Goal: Transaction & Acquisition: Purchase product/service

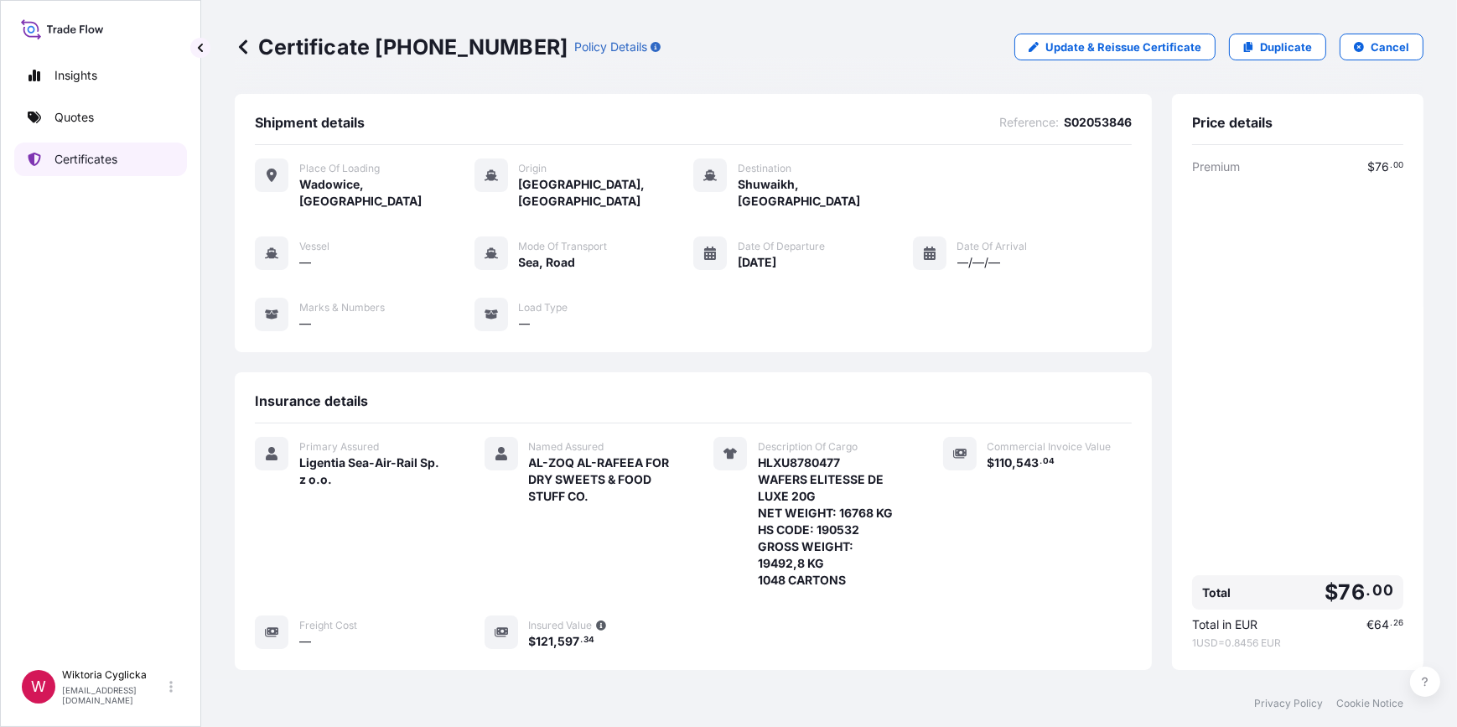
scroll to position [203, 0]
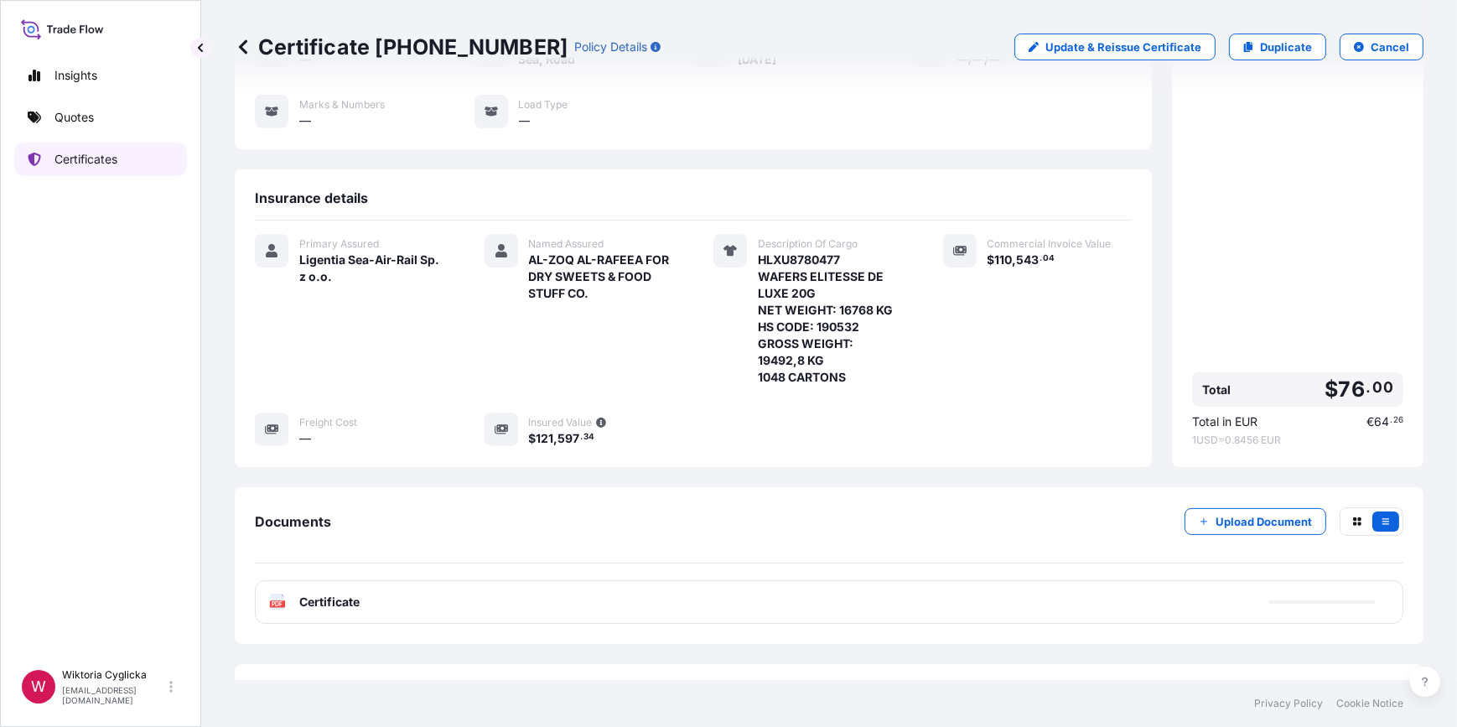
click at [113, 122] on link "Quotes" at bounding box center [100, 118] width 173 height 34
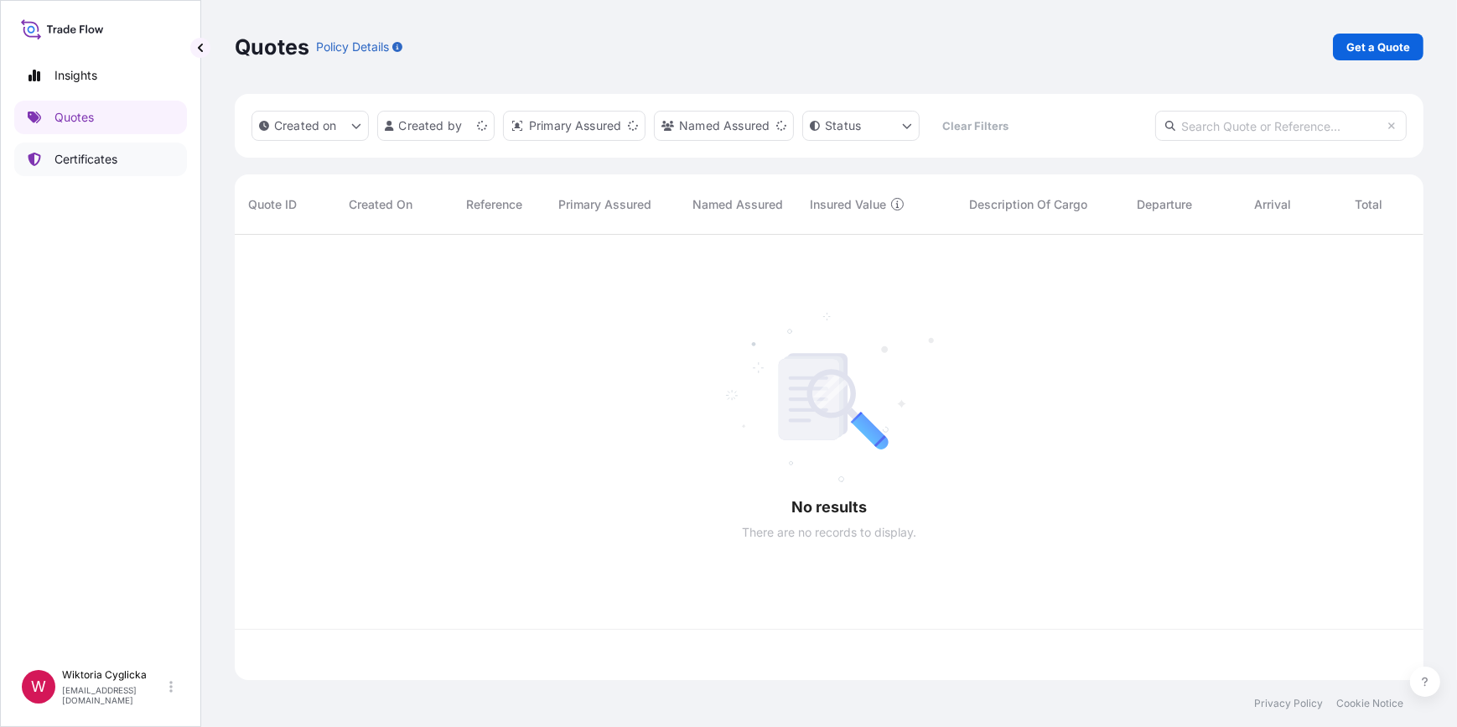
scroll to position [443, 1177]
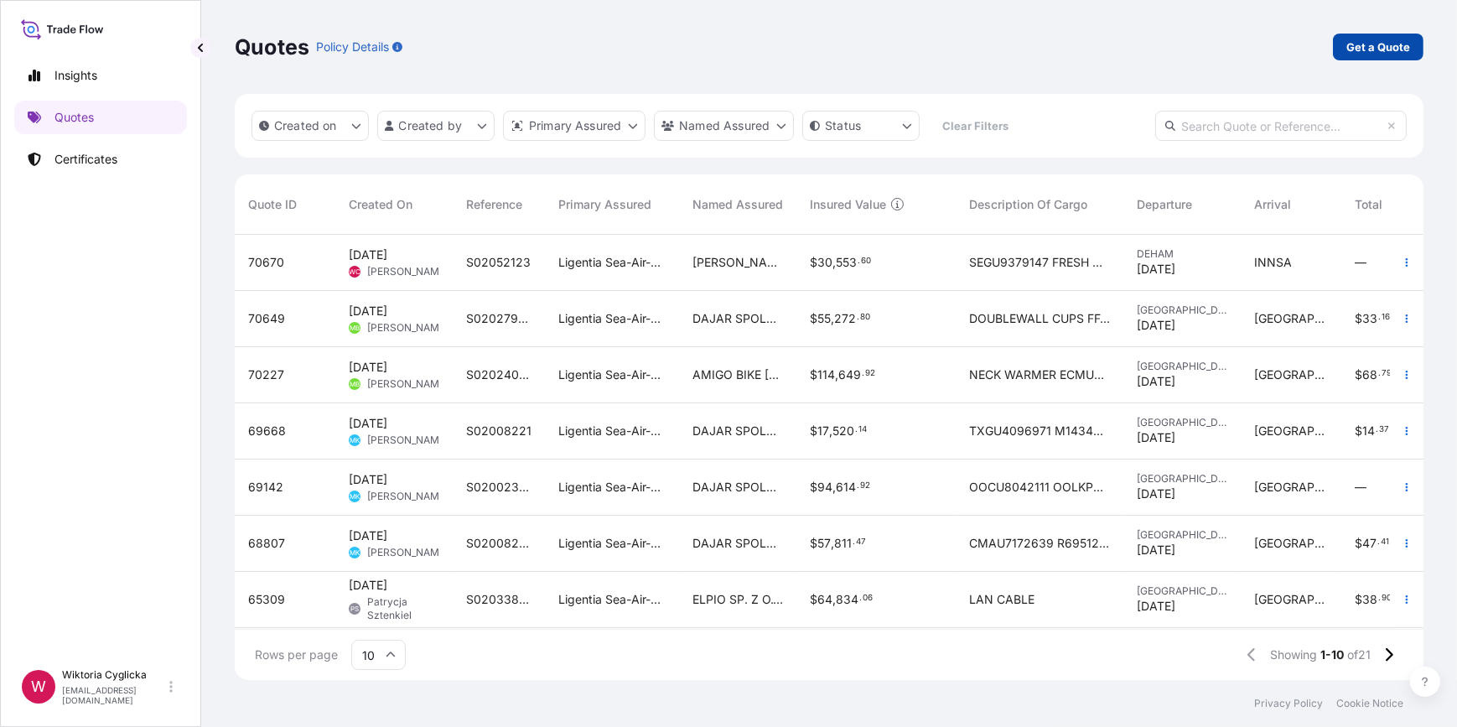
click at [1369, 39] on p "Get a Quote" at bounding box center [1379, 47] width 64 height 17
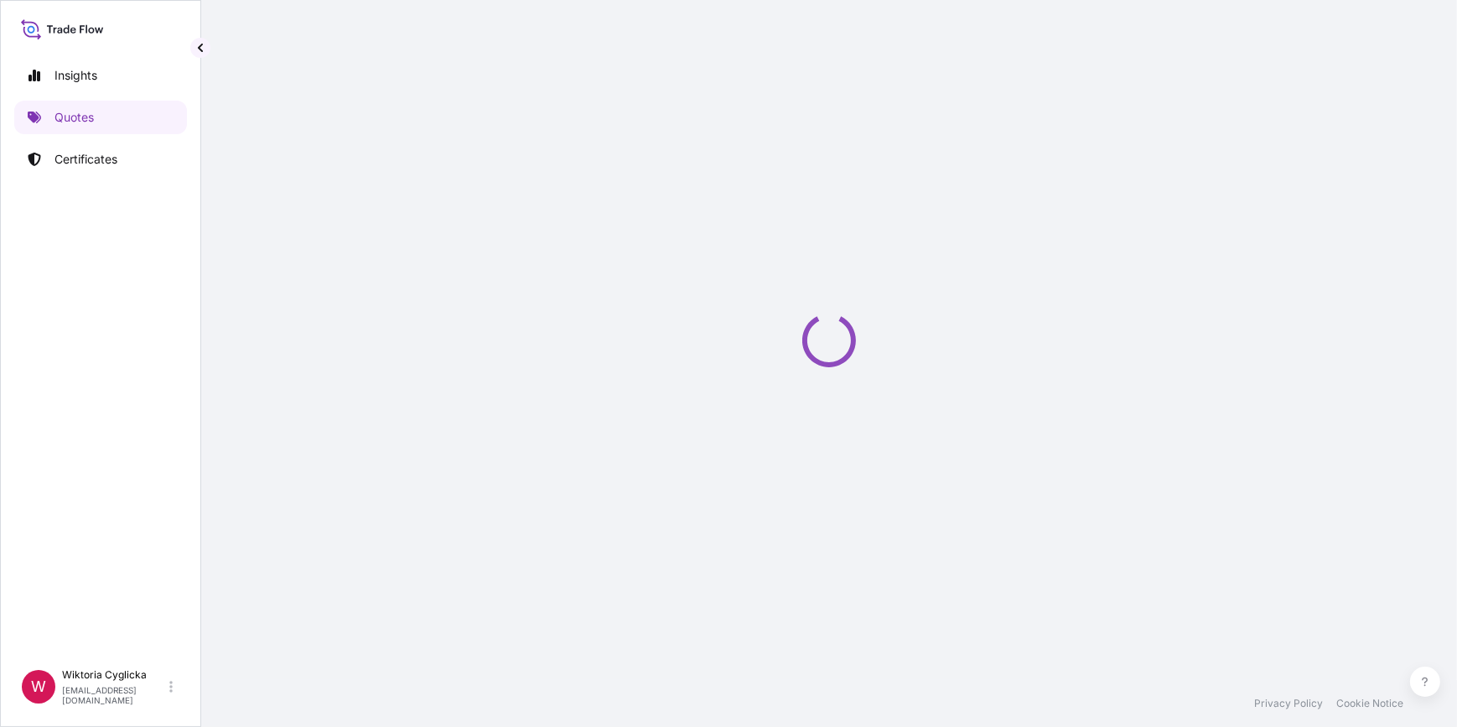
select select "Sea"
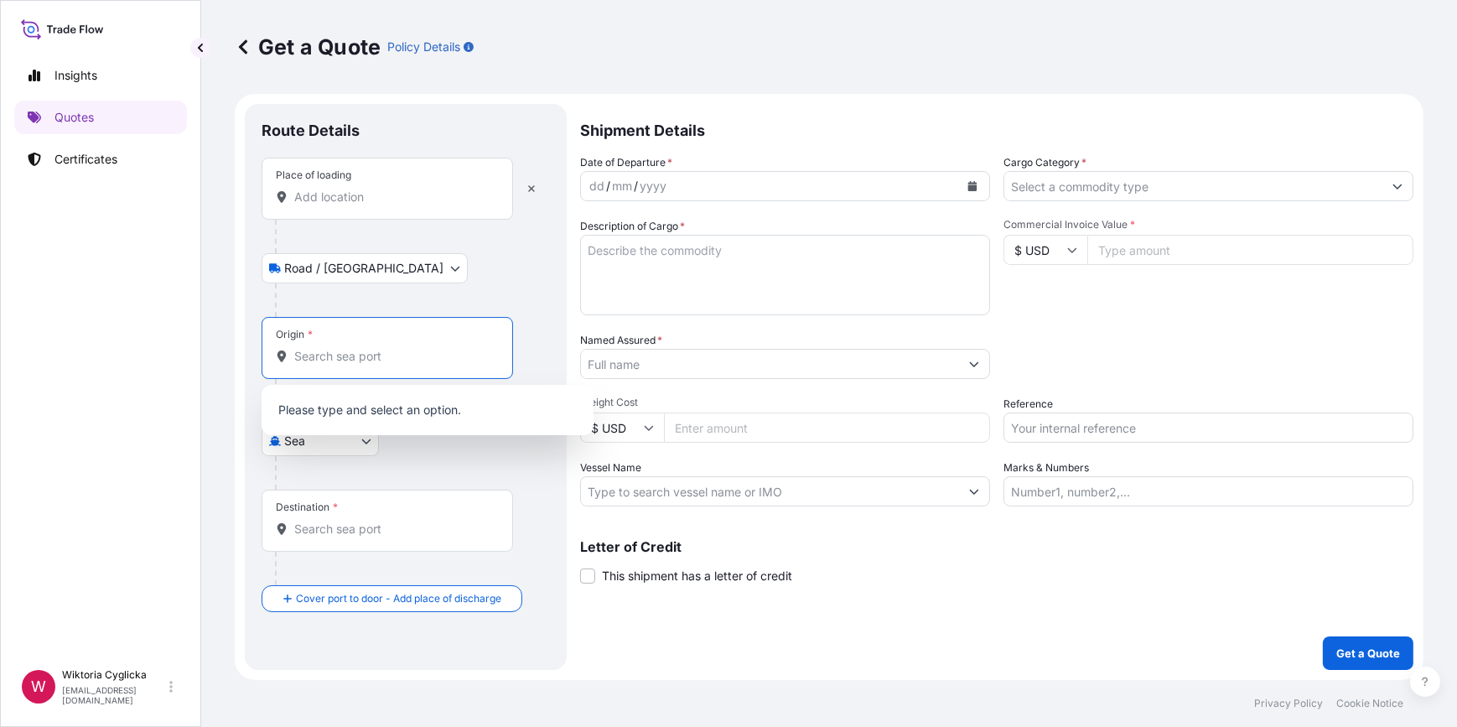
click at [332, 360] on input "Origin *" at bounding box center [393, 356] width 198 height 17
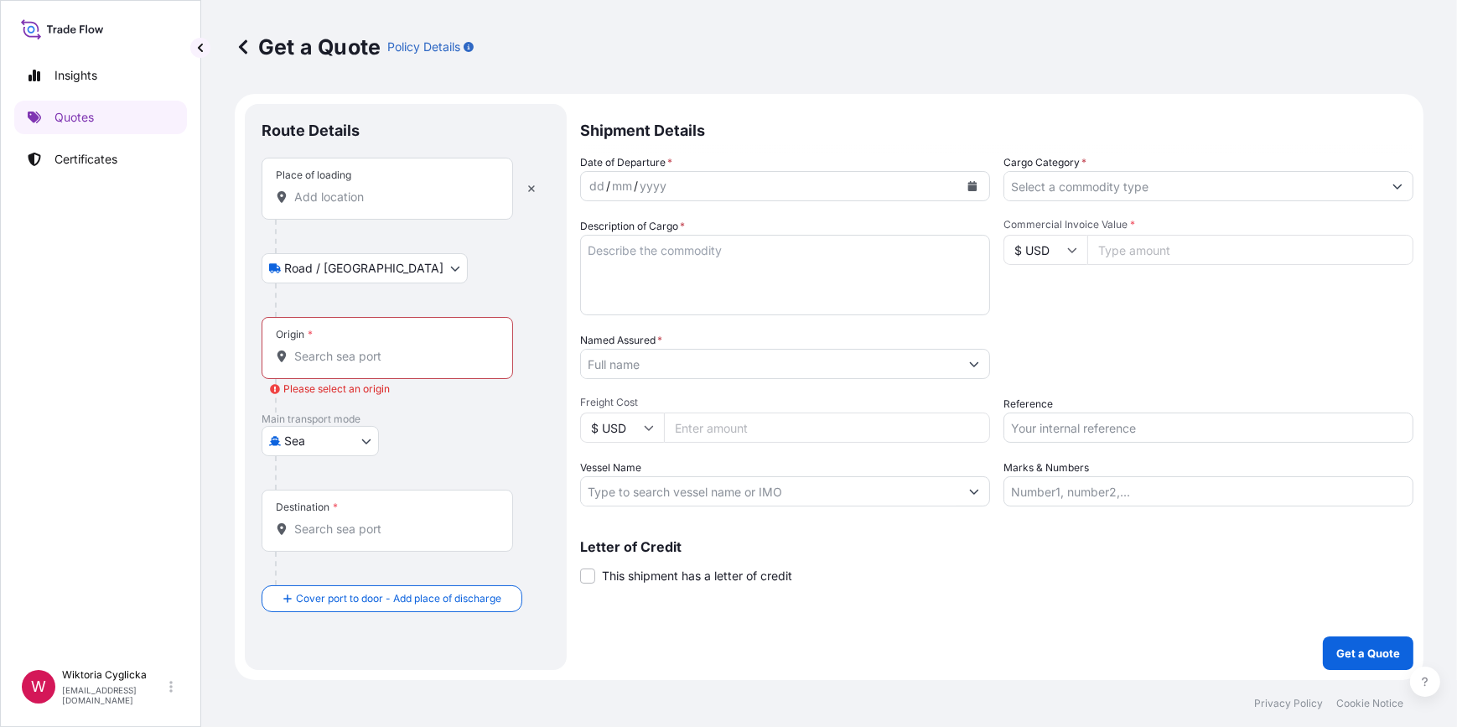
click at [351, 335] on div "Origin *" at bounding box center [388, 348] width 252 height 62
click at [351, 348] on input "Origin * Please select an origin" at bounding box center [393, 356] width 198 height 17
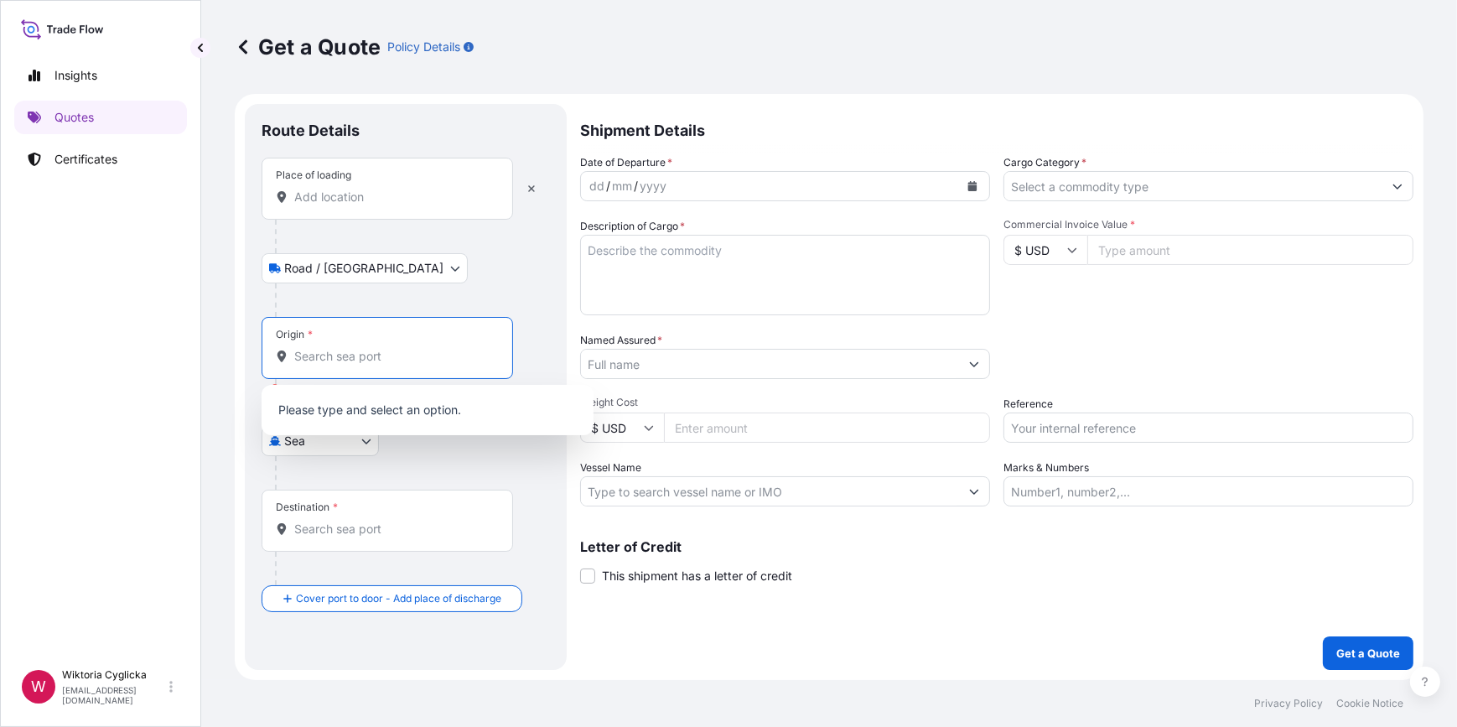
click at [347, 352] on input "Origin * Please select an origin" at bounding box center [393, 356] width 198 height 17
paste input "GDYNIA"
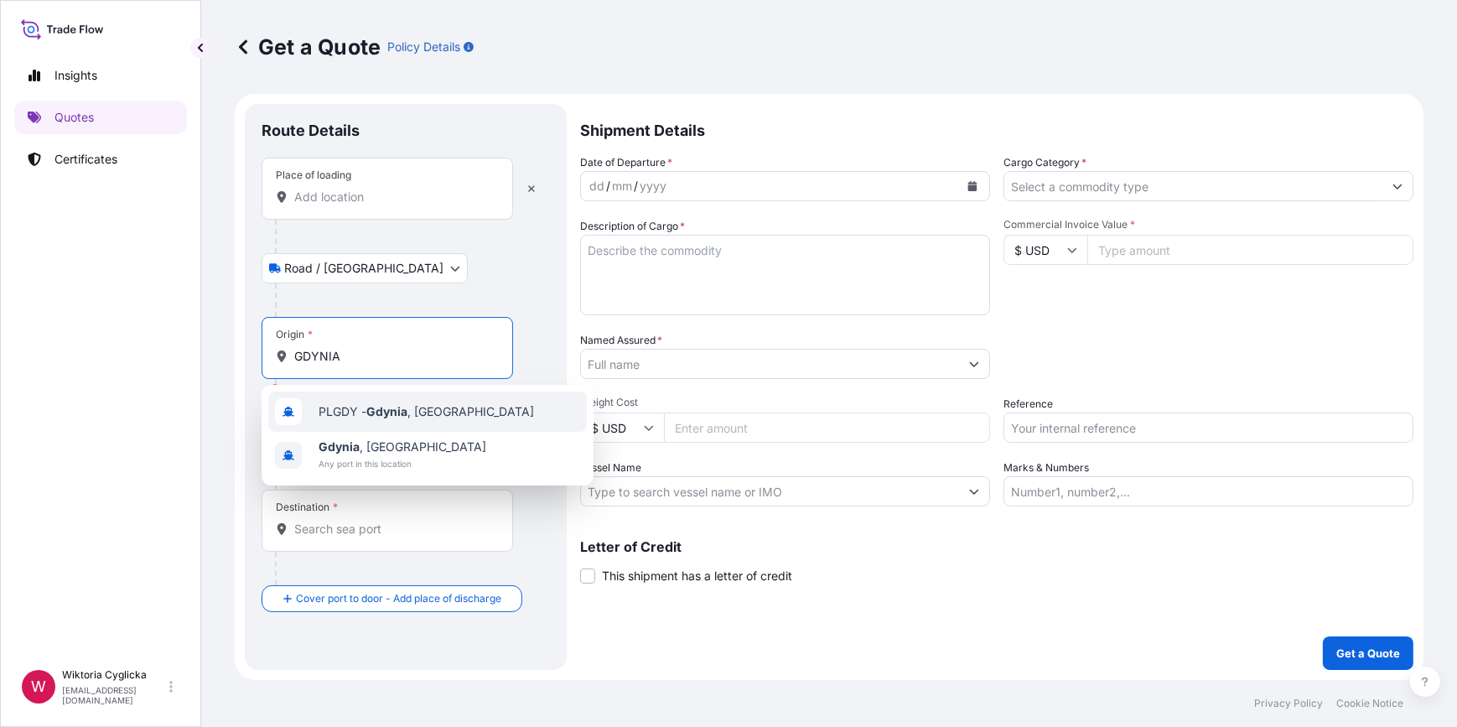
click at [340, 407] on span "PLGDY - [GEOGRAPHIC_DATA] , [GEOGRAPHIC_DATA]" at bounding box center [426, 411] width 215 height 17
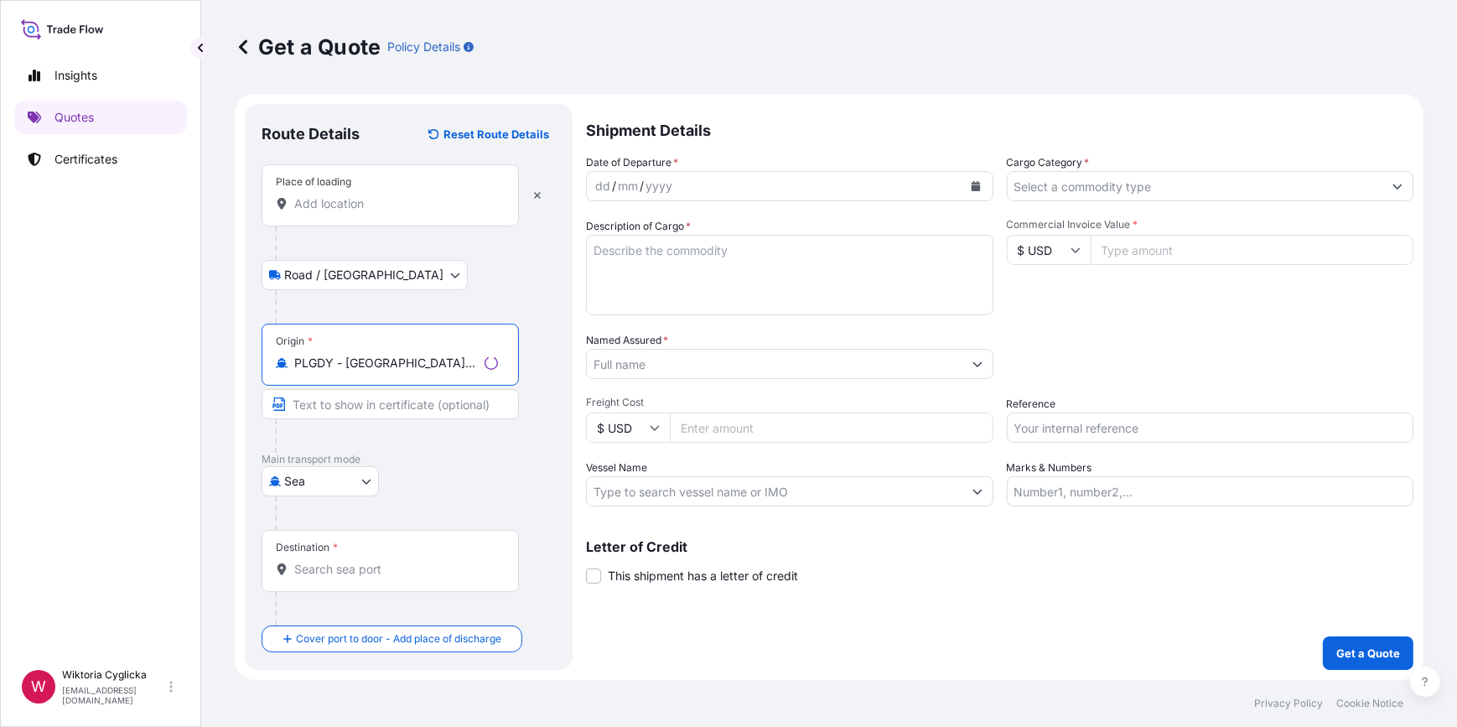
type input "PLGDY - [GEOGRAPHIC_DATA], [GEOGRAPHIC_DATA]"
click at [375, 570] on input "Destination *" at bounding box center [393, 569] width 198 height 17
paste input "[GEOGRAPHIC_DATA],"
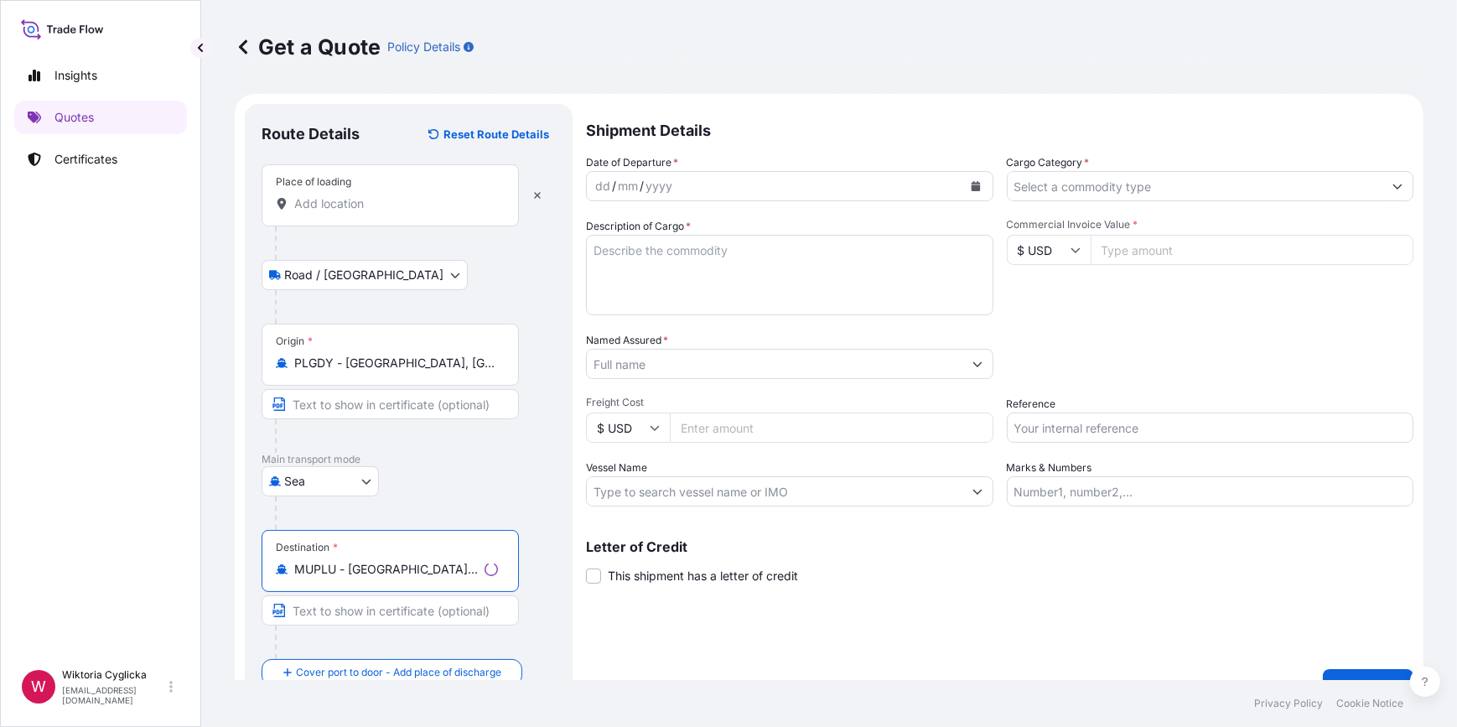
type input "MUPLU - [GEOGRAPHIC_DATA], [GEOGRAPHIC_DATA]"
click at [757, 282] on textarea "Description of Cargo *" at bounding box center [789, 275] width 407 height 80
click at [701, 280] on textarea "Description of Cargo *" at bounding box center [785, 275] width 410 height 80
paste textarea "FROZEN FRUITS AND VEGETABLES NET WEIGHT: 12303,900 KG"
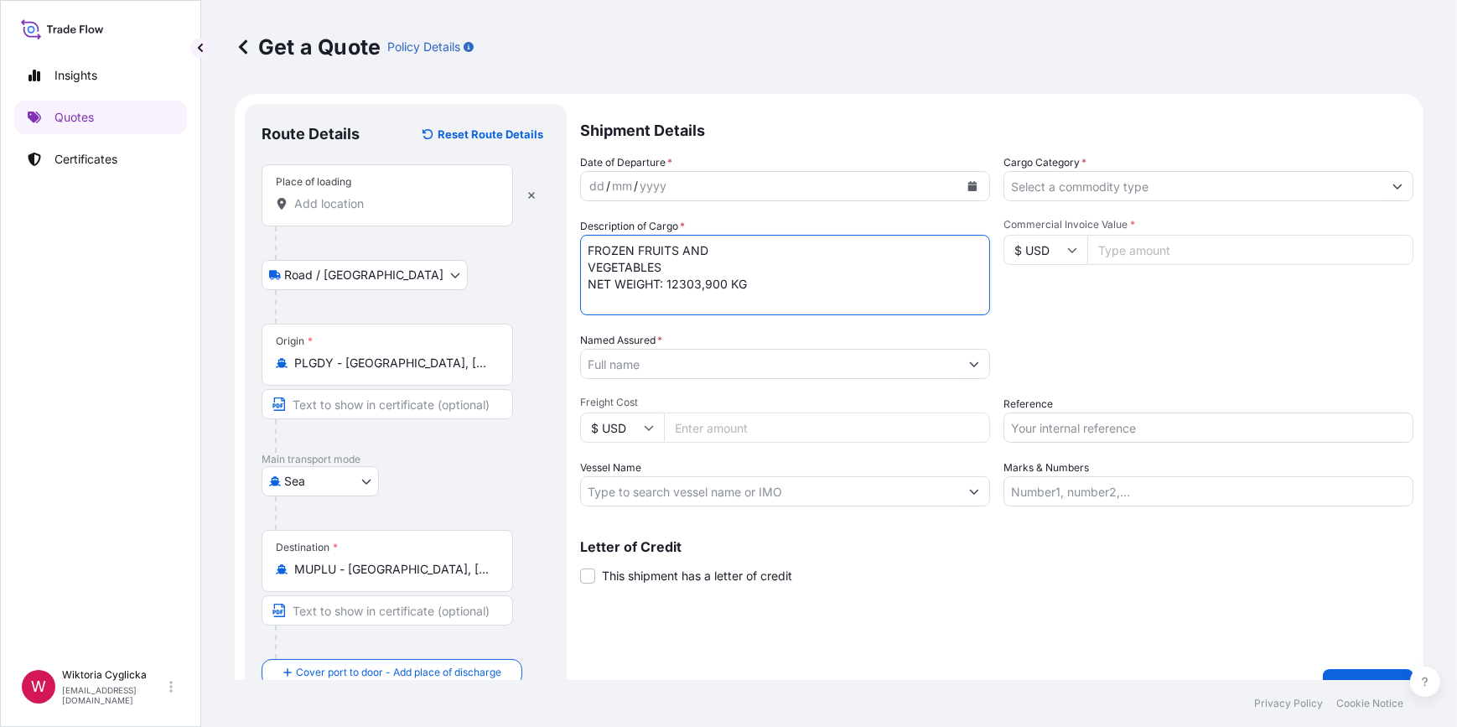
click at [781, 281] on textarea "FROZEN FRUITS AND VEGETABLES NET WEIGHT: 12303,900 KG" at bounding box center [785, 275] width 410 height 80
paste textarea "2142 CARTON(S)"
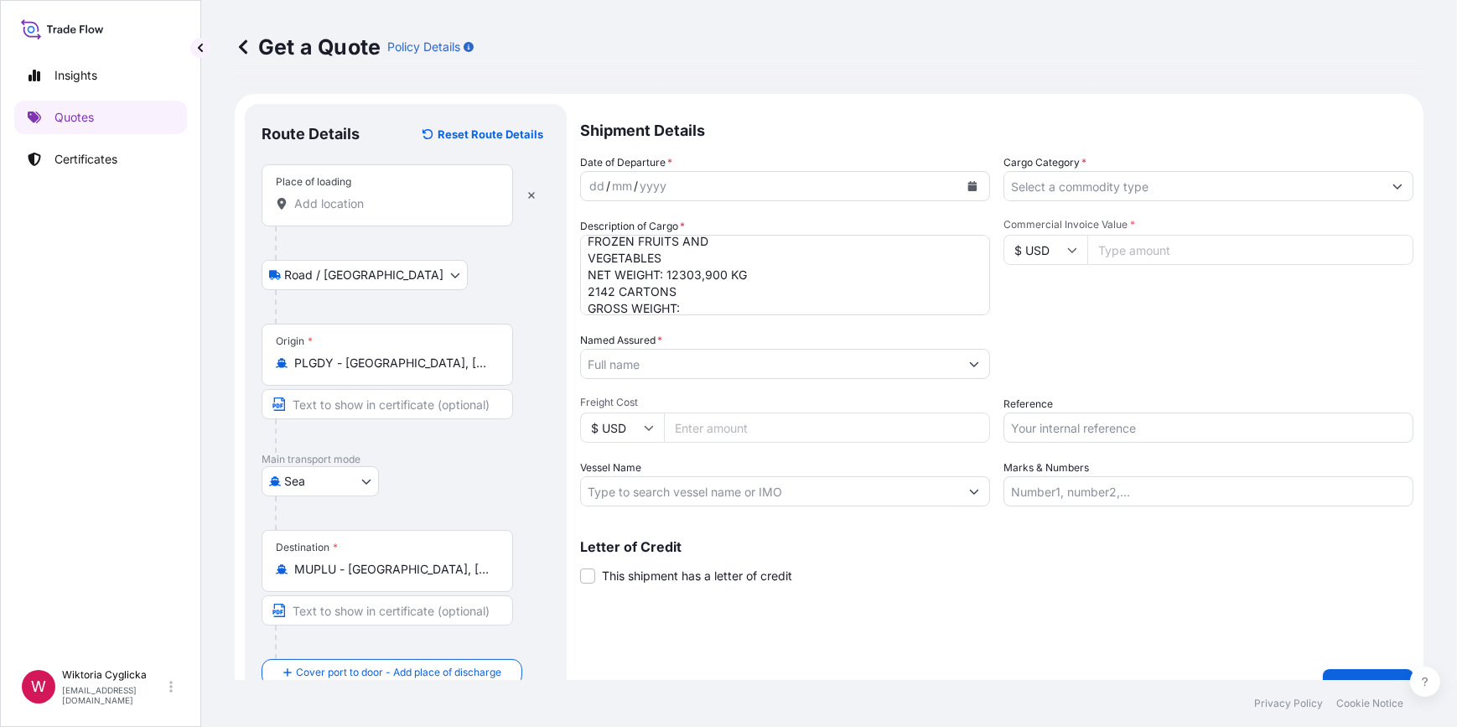
click at [719, 307] on textarea "FROZEN FRUITS AND VEGETABLES NET WEIGHT: 12303,900 KG 2142 CARTONS GROSS WEIGHT:" at bounding box center [785, 275] width 410 height 80
paste textarea "13,157.442 kgs."
click at [584, 239] on textarea "FROZEN FRUITS AND VEGETABLES NET WEIGHT: 12303,900 KG 2142 CARTONS GROSS WEIGHT…" at bounding box center [785, 275] width 410 height 80
click at [629, 247] on textarea "FROZEN FRUITS AND VEGETABLES NET WEIGHT: 12303,900 KG 2142 CARTONS GROSS WEIGHT…" at bounding box center [785, 275] width 410 height 80
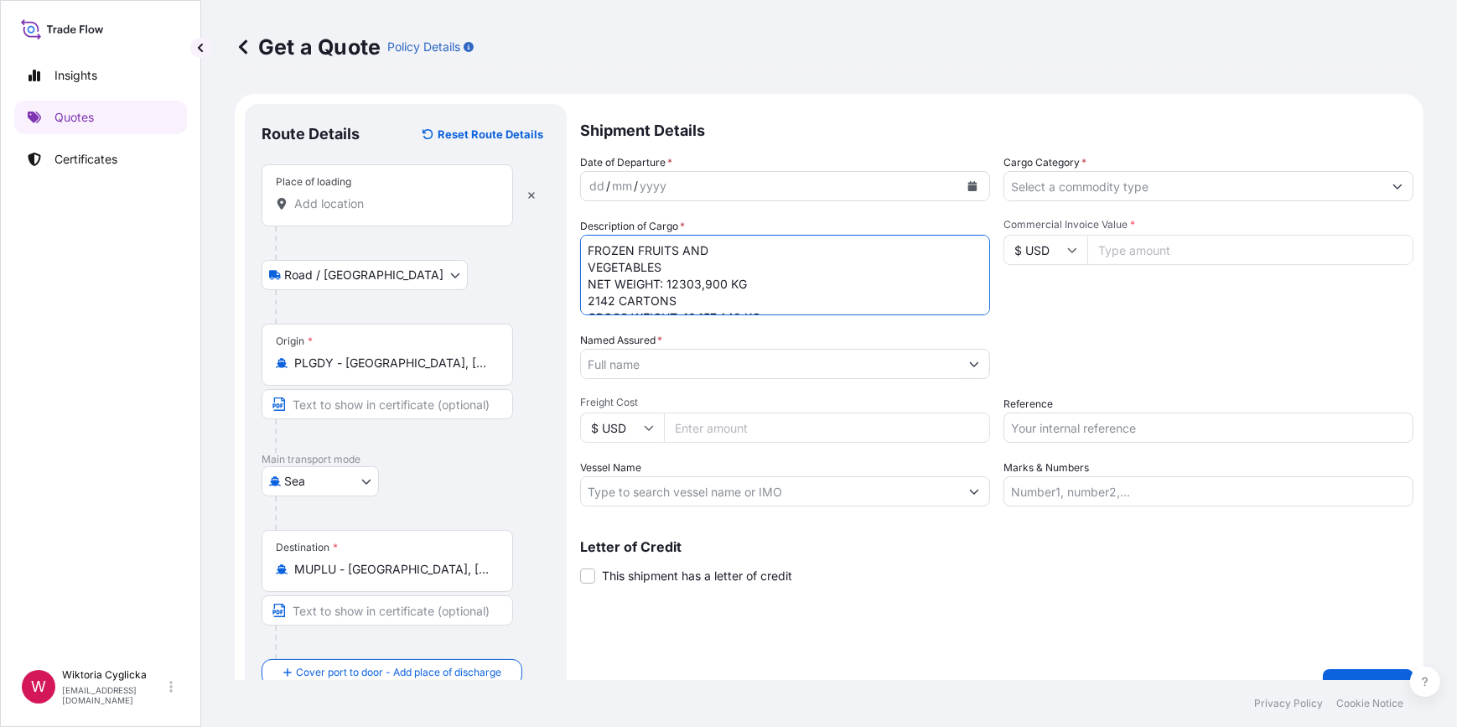
paste textarea "MEDU9821041"
type textarea "MEDU9821041 FROZEN FRUITS AND VEGETABLES NET WEIGHT: 12303,900 KG 2142 CARTONS …"
click at [1122, 317] on div "Date of Departure * dd / mm / yyyy Cargo Category * Description of Cargo * MEDU…" at bounding box center [996, 330] width 833 height 352
click at [708, 359] on input "Named Assured *" at bounding box center [770, 364] width 378 height 30
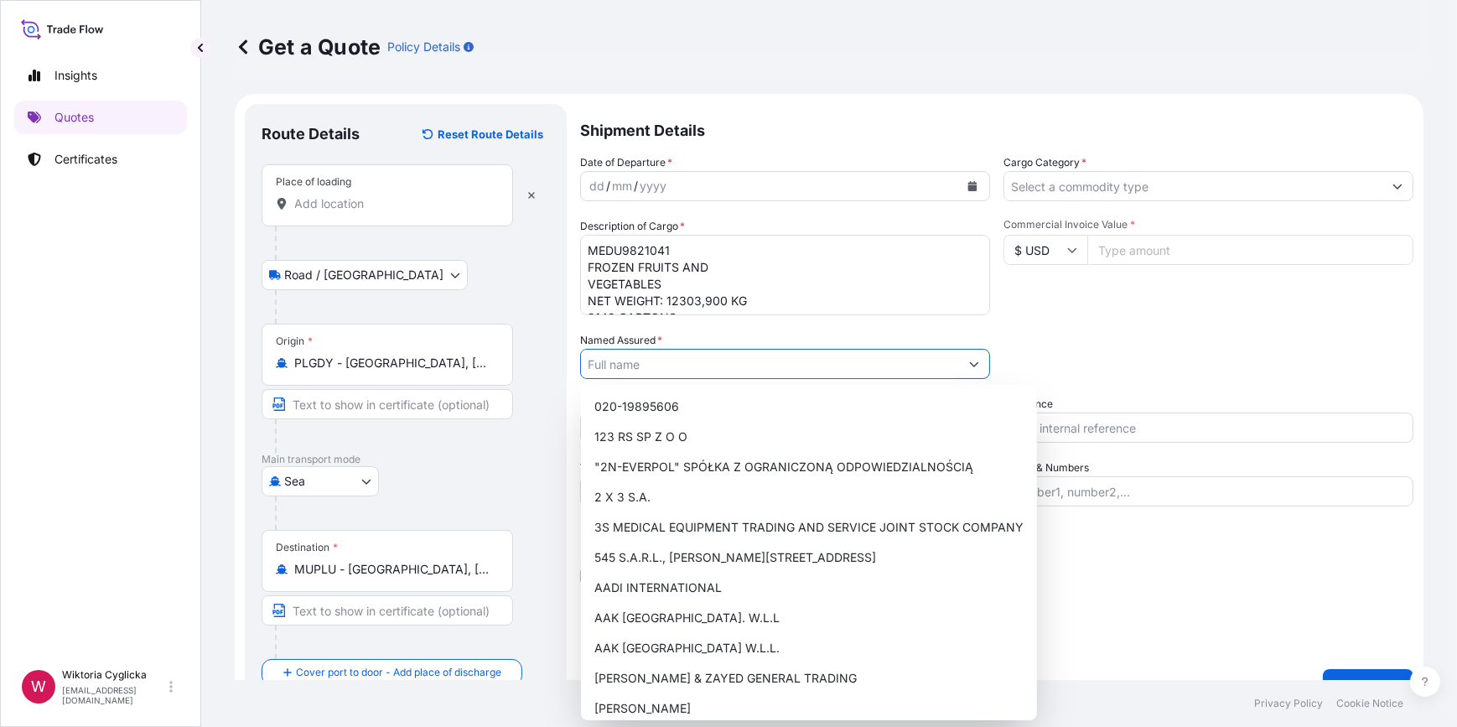
click at [754, 366] on input "Named Assured *" at bounding box center [770, 364] width 378 height 30
paste input "SEVEN SEVEN CO LTD"
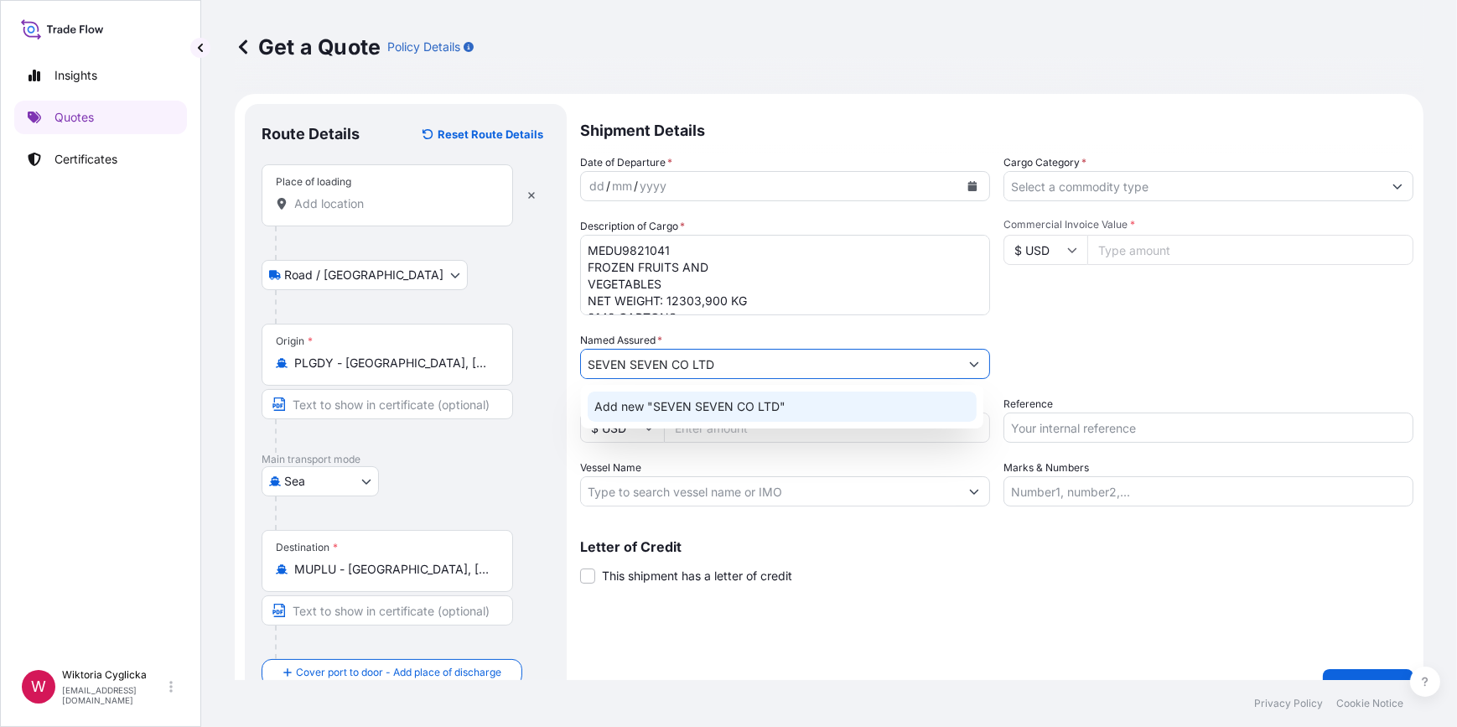
click at [723, 404] on span "Add new "SEVEN SEVEN CO LTD"" at bounding box center [689, 406] width 191 height 17
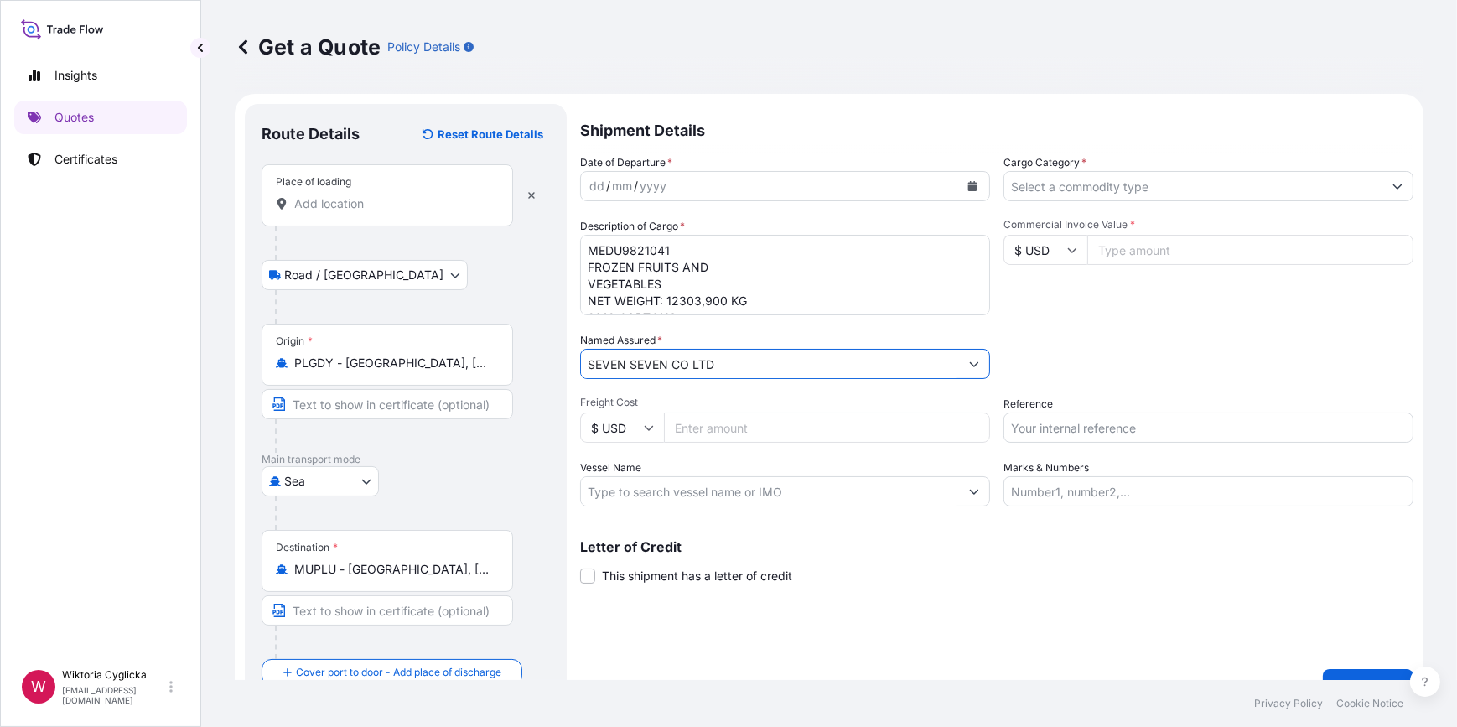
type input "SEVEN SEVEN CO LTD"
click at [1040, 421] on input "Reference" at bounding box center [1209, 428] width 410 height 30
click at [1090, 432] on input "Reference" at bounding box center [1209, 428] width 410 height 30
paste input "S02051265"
type input "S02051265"
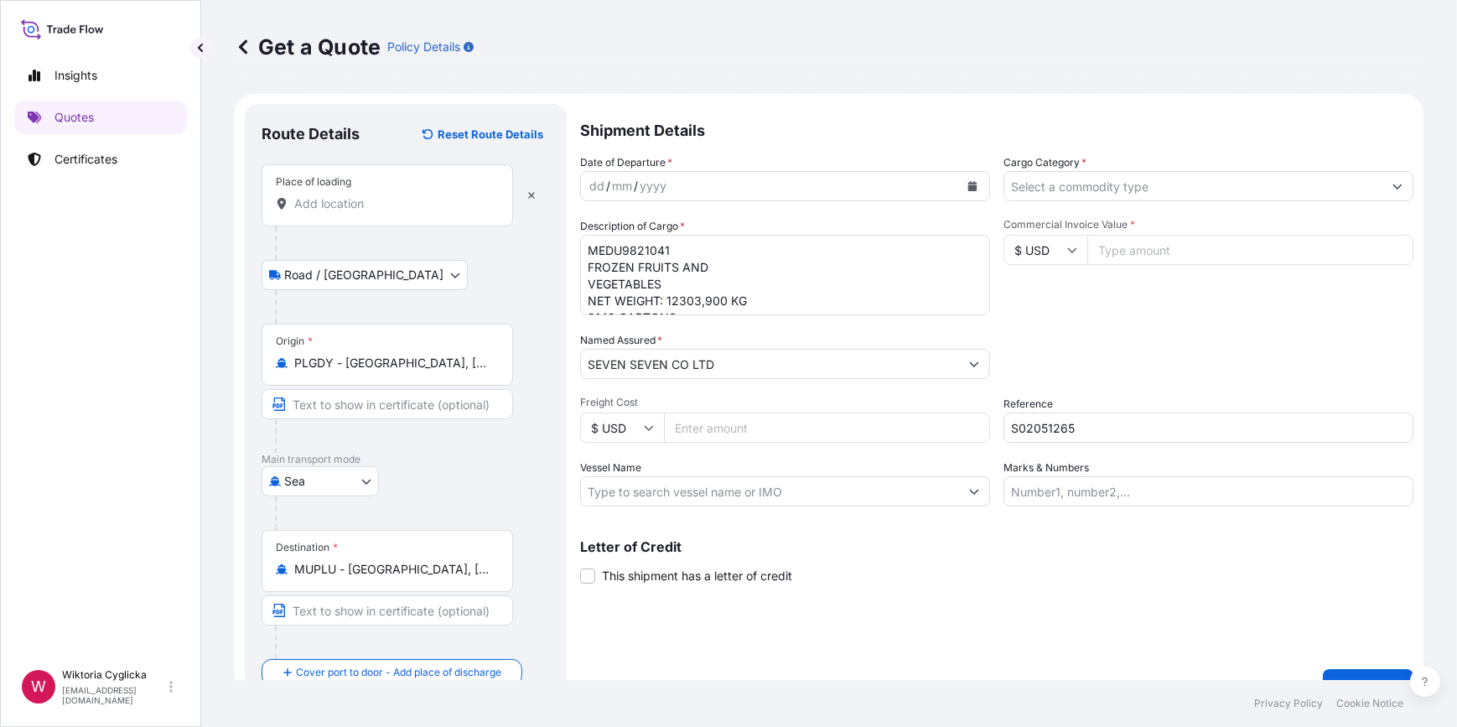
click at [1092, 397] on div "Reference S02051265" at bounding box center [1209, 419] width 410 height 47
click at [1098, 197] on input "Cargo Category *" at bounding box center [1193, 186] width 378 height 30
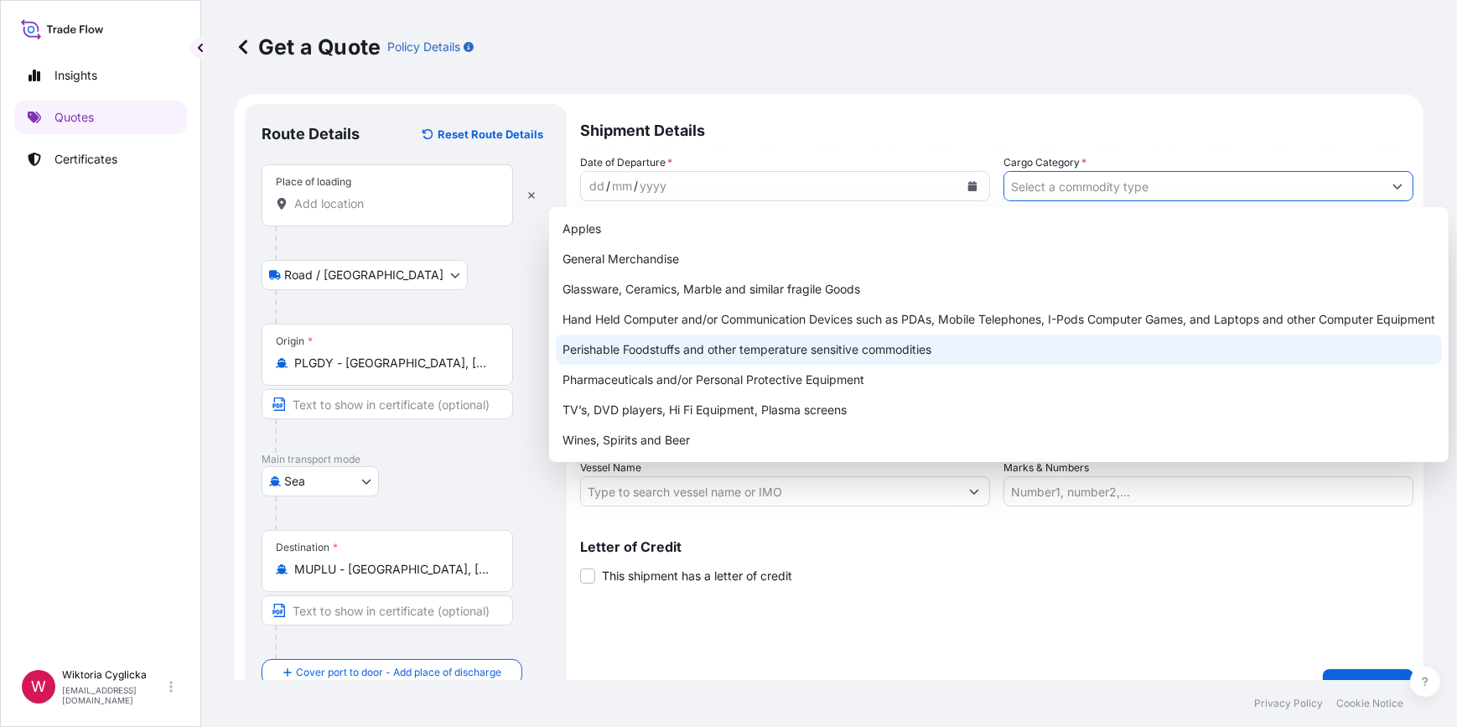
click at [762, 356] on div "Perishable Foodstuffs and other temperature sensitive commodities" at bounding box center [999, 350] width 886 height 30
type input "Perishable Foodstuffs and other temperature sensitive commodities"
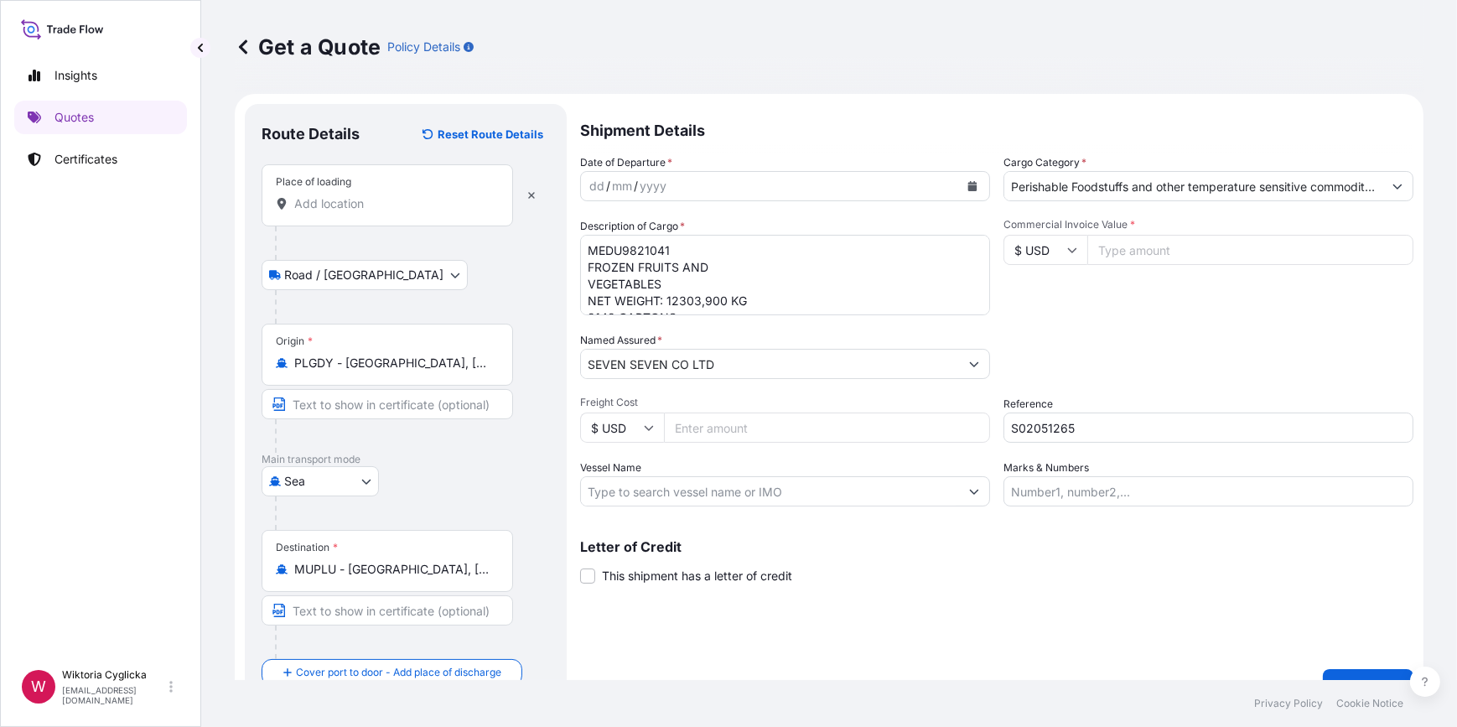
click at [1121, 313] on div "Commercial Invoice Value * $ USD" at bounding box center [1209, 266] width 410 height 97
click at [425, 210] on input "Place of loading" at bounding box center [393, 203] width 198 height 17
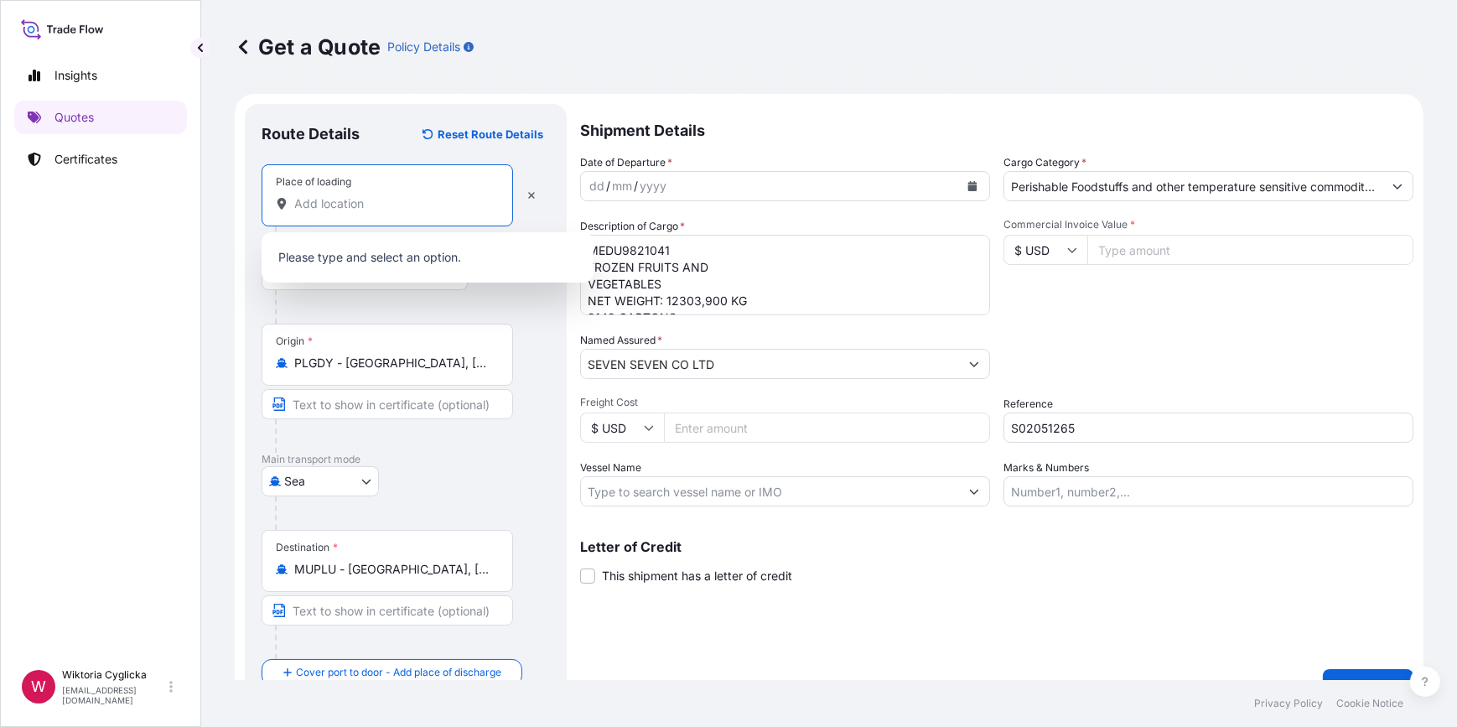
paste input "SKIERNIEWICE"
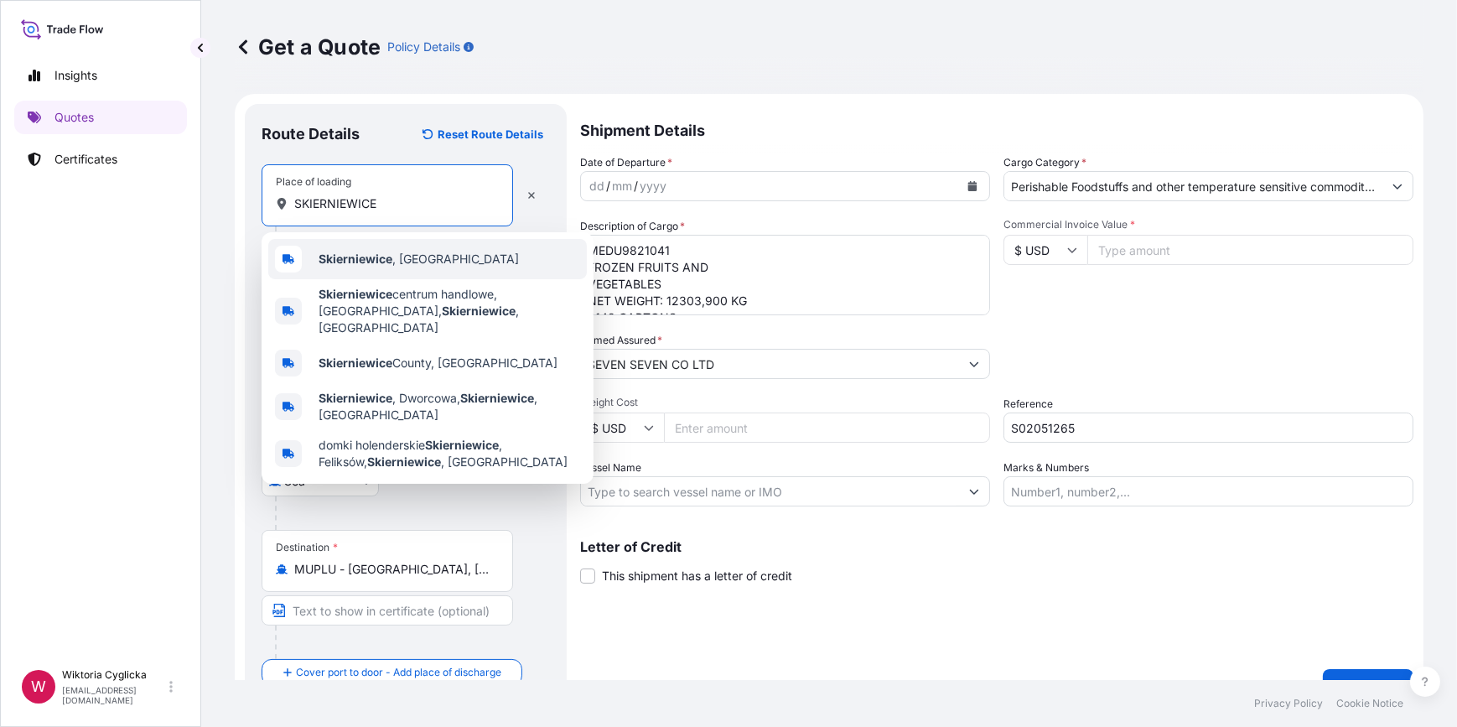
click at [410, 259] on span "Skierniewice , [GEOGRAPHIC_DATA]" at bounding box center [419, 259] width 200 height 17
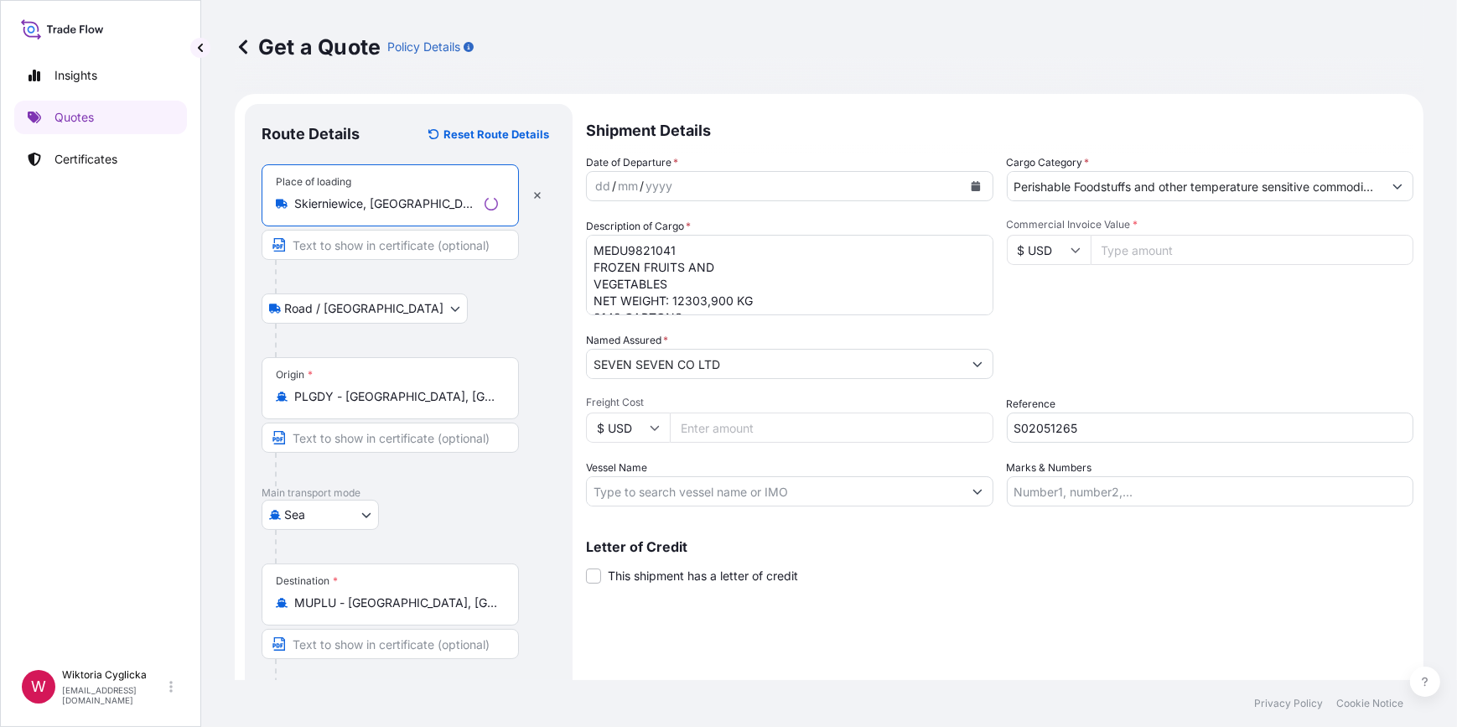
type input "Skierniewice, [GEOGRAPHIC_DATA]"
click at [970, 191] on button "Calendar" at bounding box center [976, 186] width 27 height 27
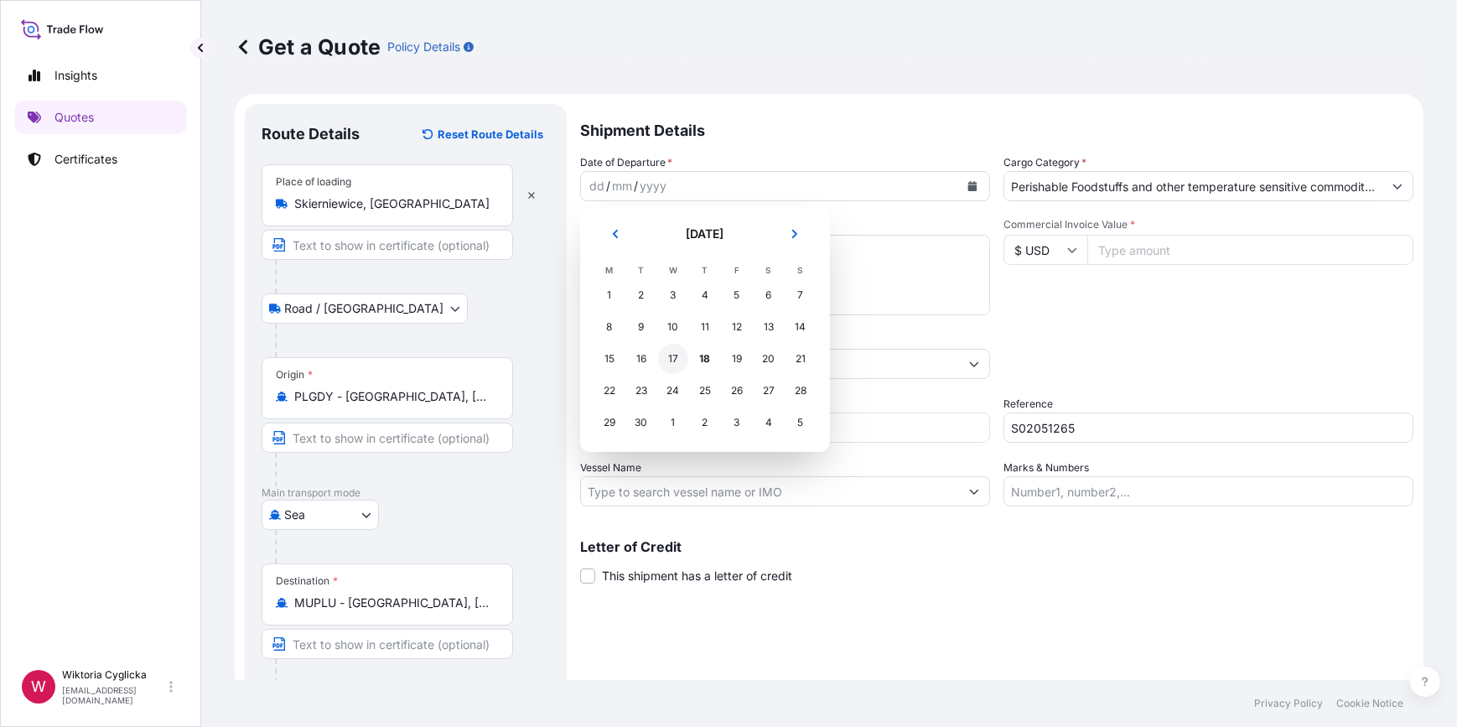
click at [641, 356] on div "16" at bounding box center [641, 359] width 30 height 30
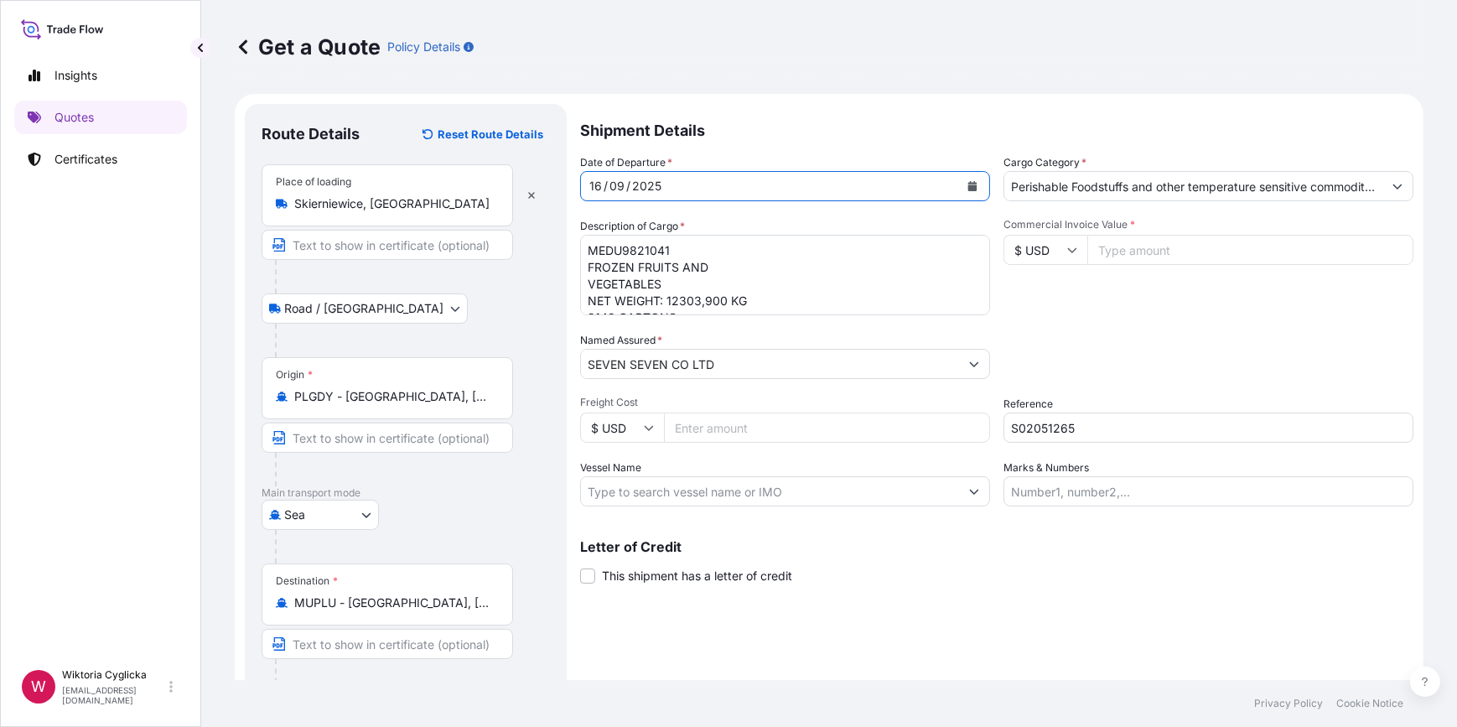
click at [1158, 296] on div "Commercial Invoice Value * $ USD" at bounding box center [1209, 266] width 410 height 97
click at [1048, 241] on input "$ USD" at bounding box center [1046, 250] width 84 height 30
click at [1041, 285] on div "€ EUR" at bounding box center [1039, 296] width 70 height 32
type input "€ EUR"
click at [1134, 253] on input "Commercial Invoice Value *" at bounding box center [1251, 250] width 326 height 30
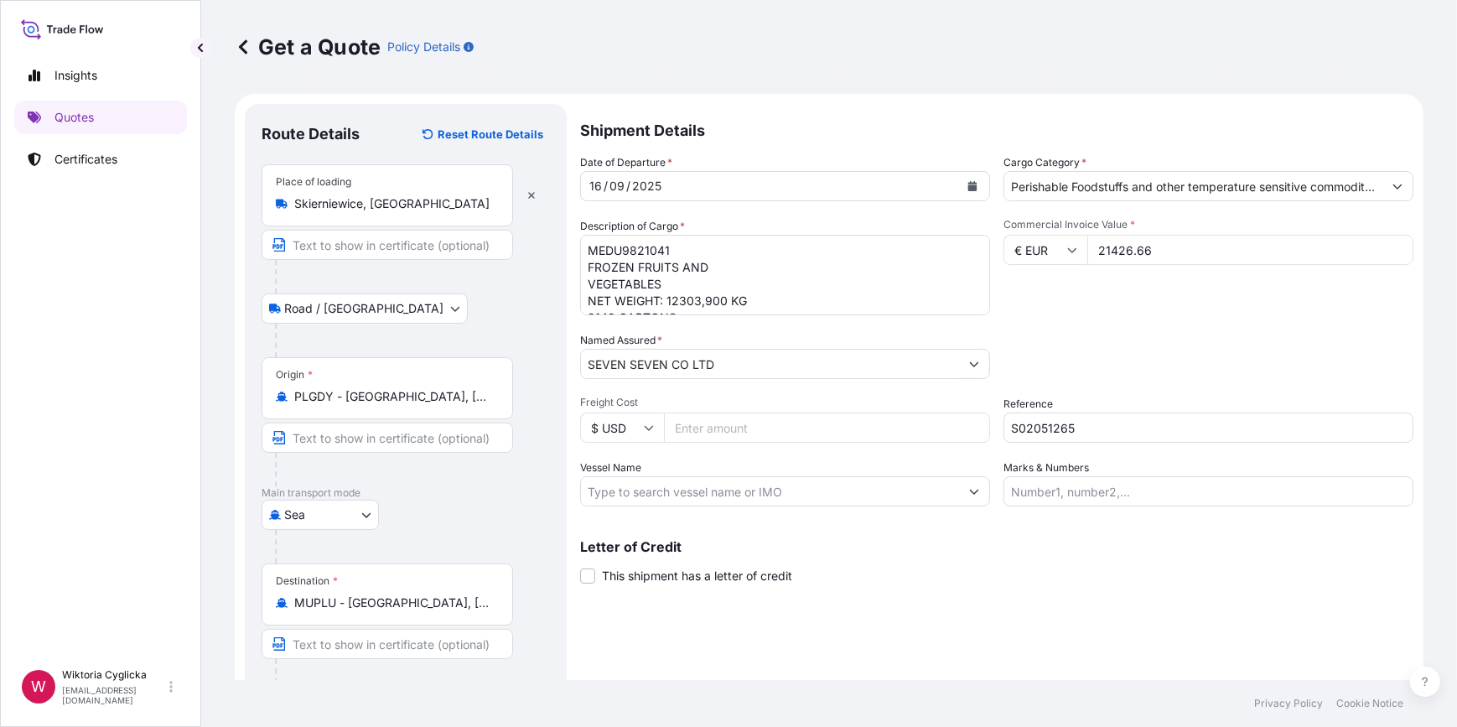
type input "21426.66"
click at [1147, 286] on div "Commercial Invoice Value * € EUR 21426.66" at bounding box center [1209, 266] width 410 height 97
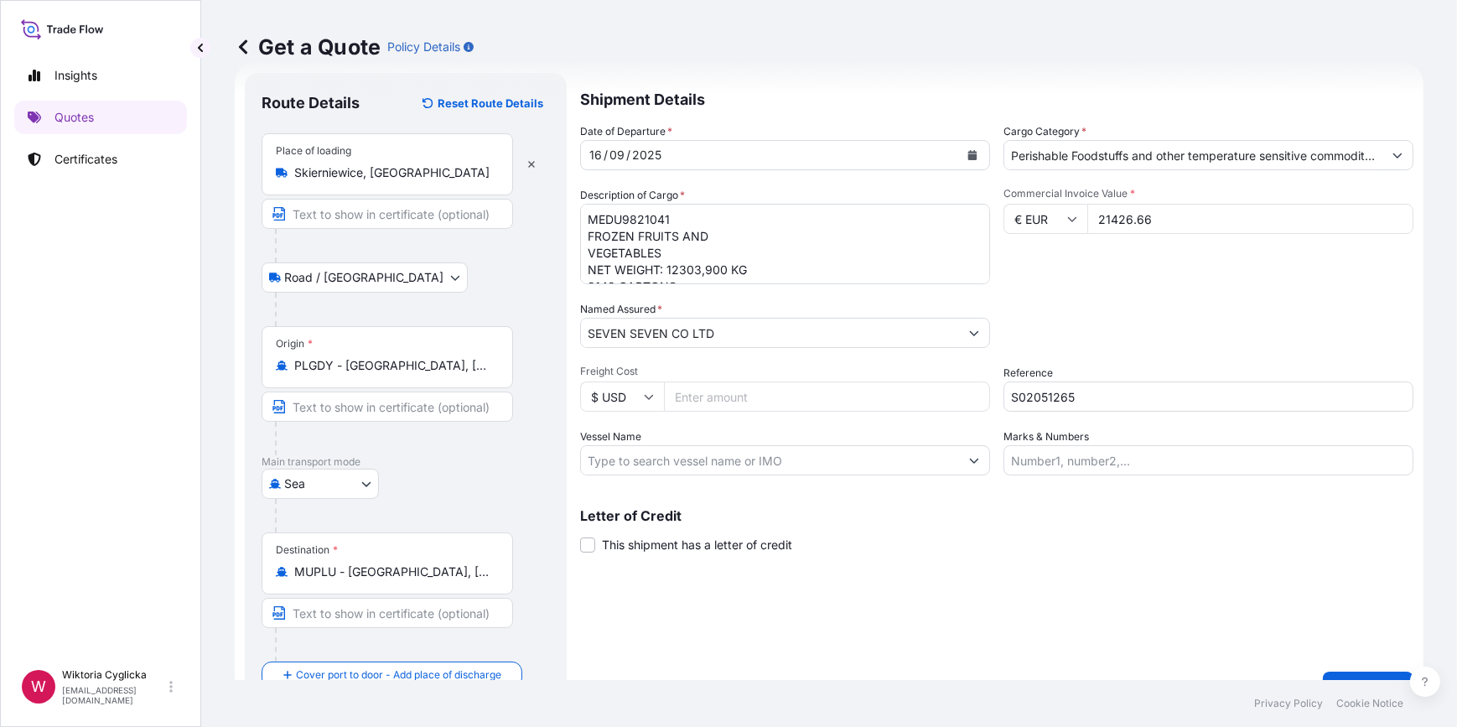
scroll to position [65, 0]
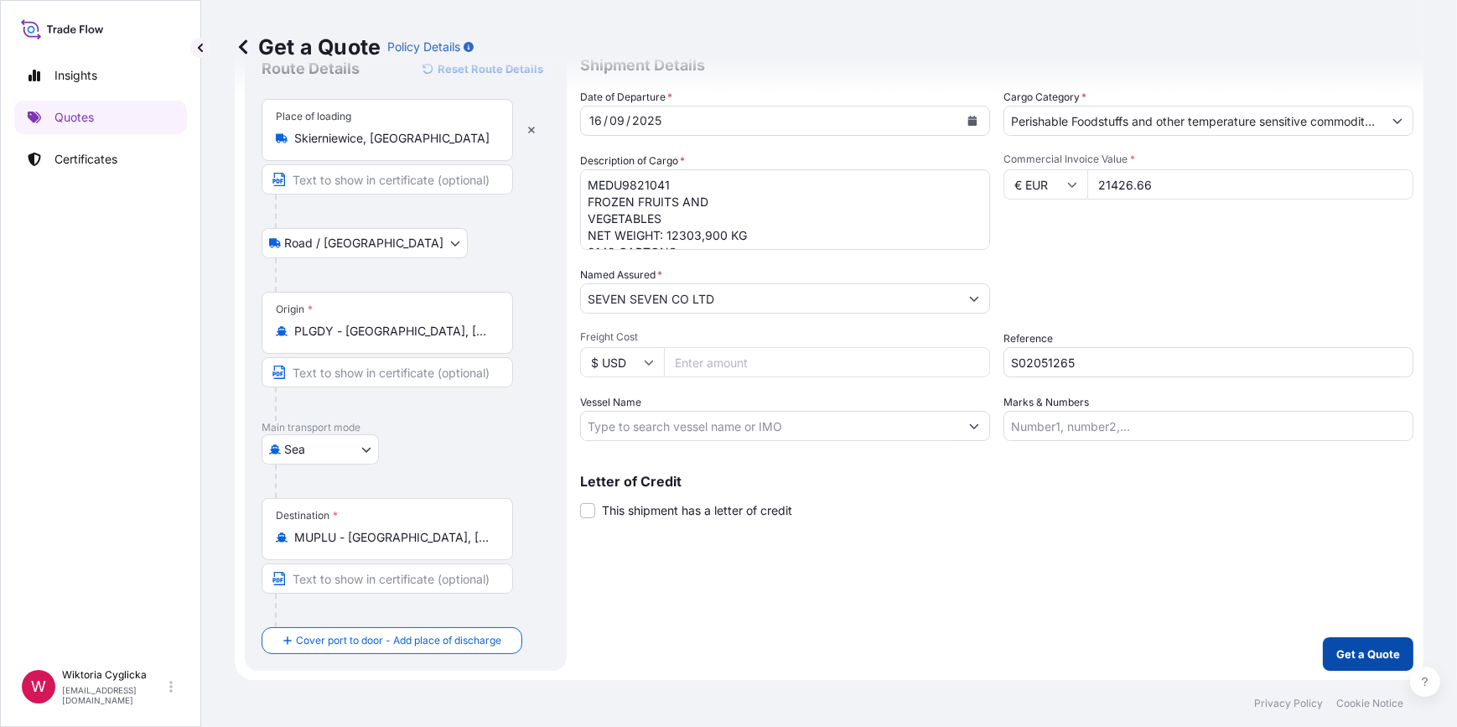
click at [1361, 647] on p "Get a Quote" at bounding box center [1369, 654] width 64 height 17
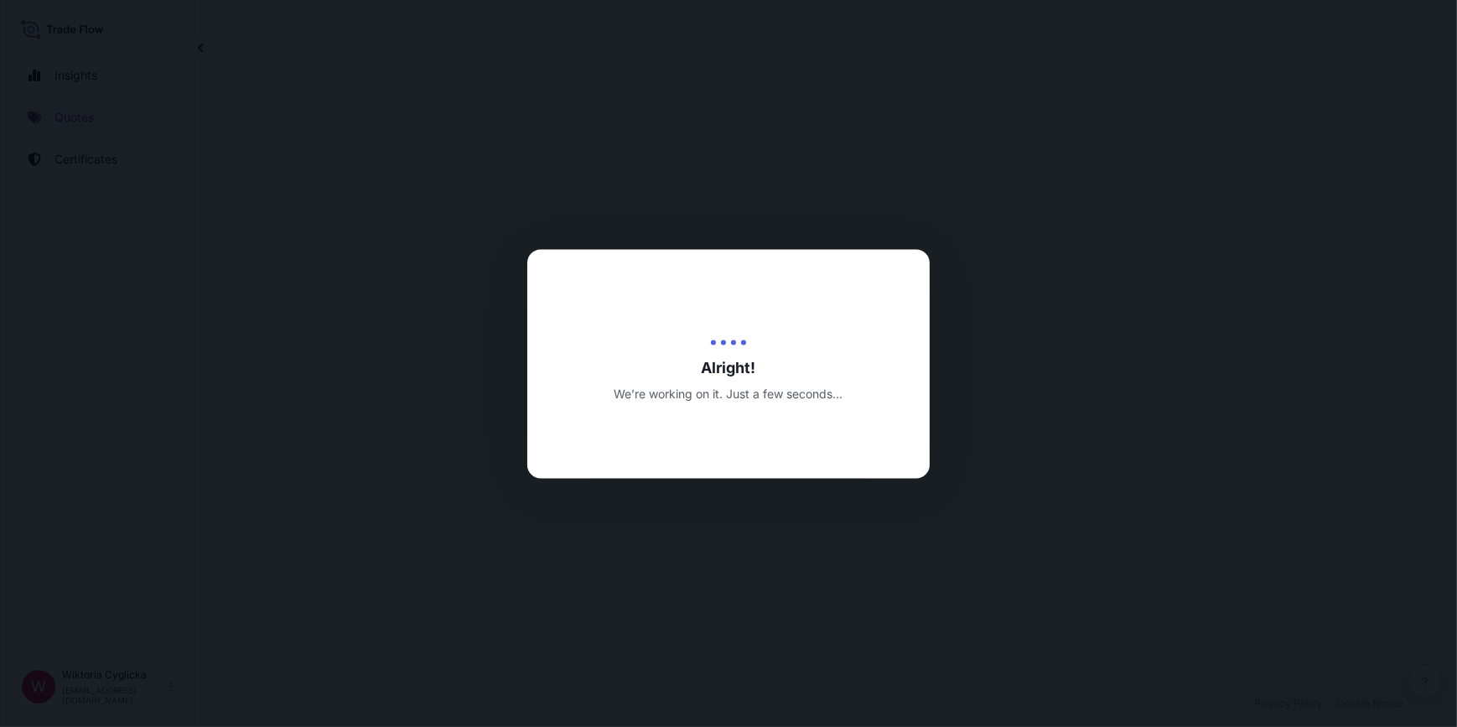
select select "Road / [GEOGRAPHIC_DATA]"
select select "Sea"
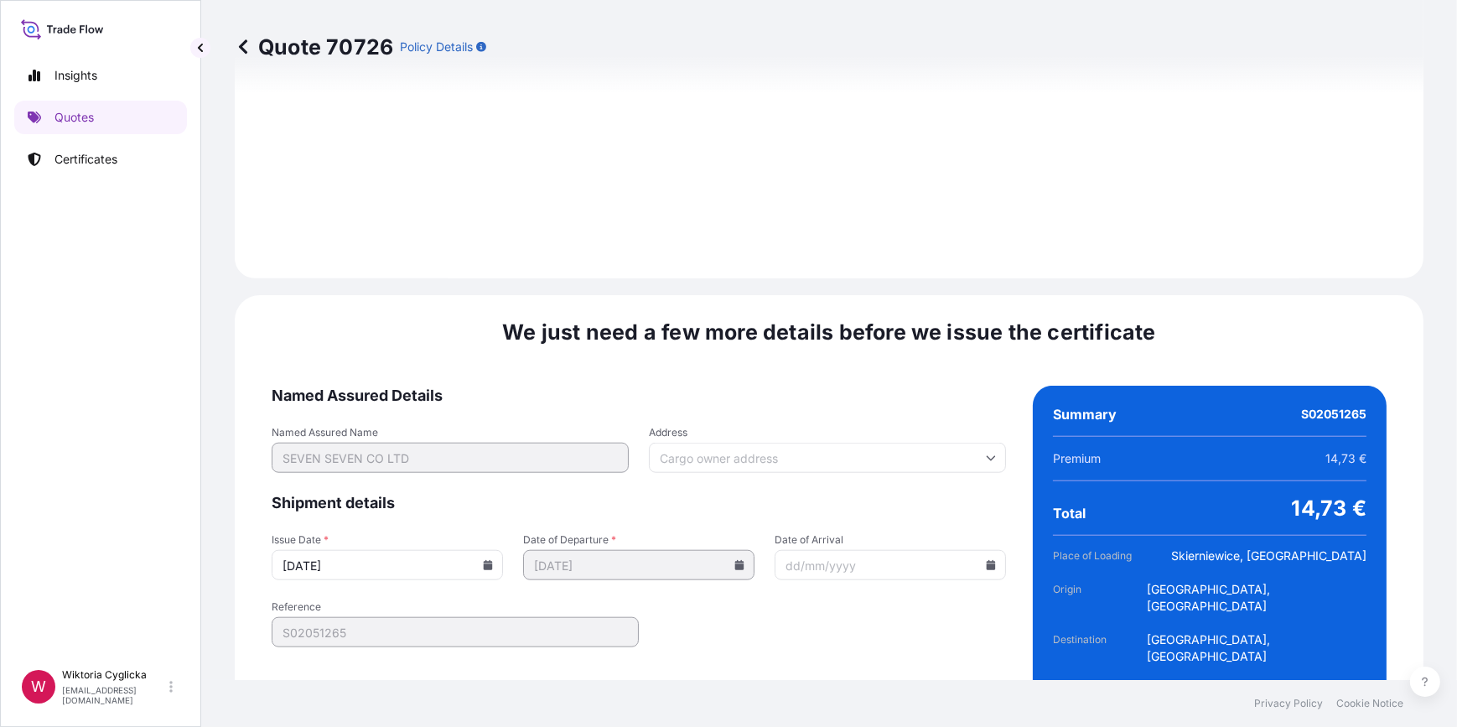
scroll to position [2006, 0]
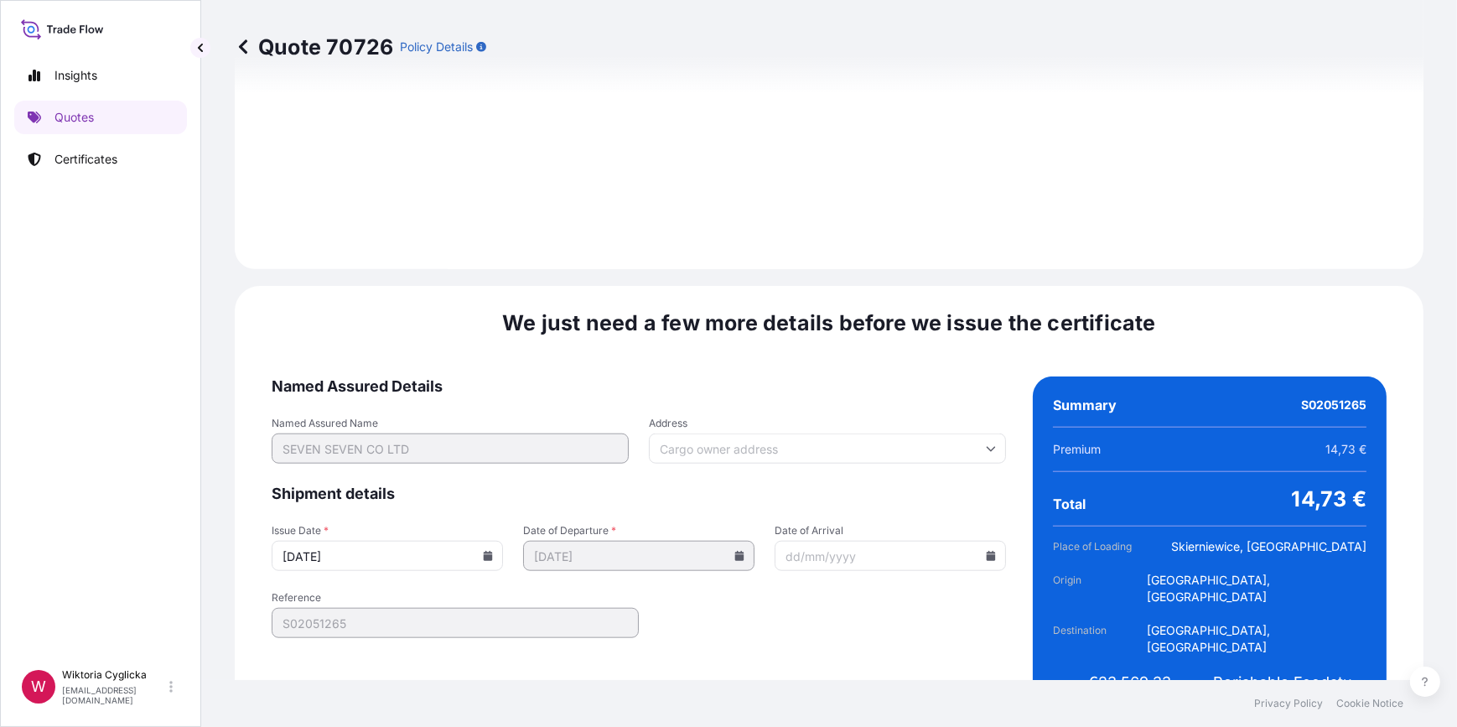
click at [489, 551] on icon at bounding box center [488, 556] width 9 height 10
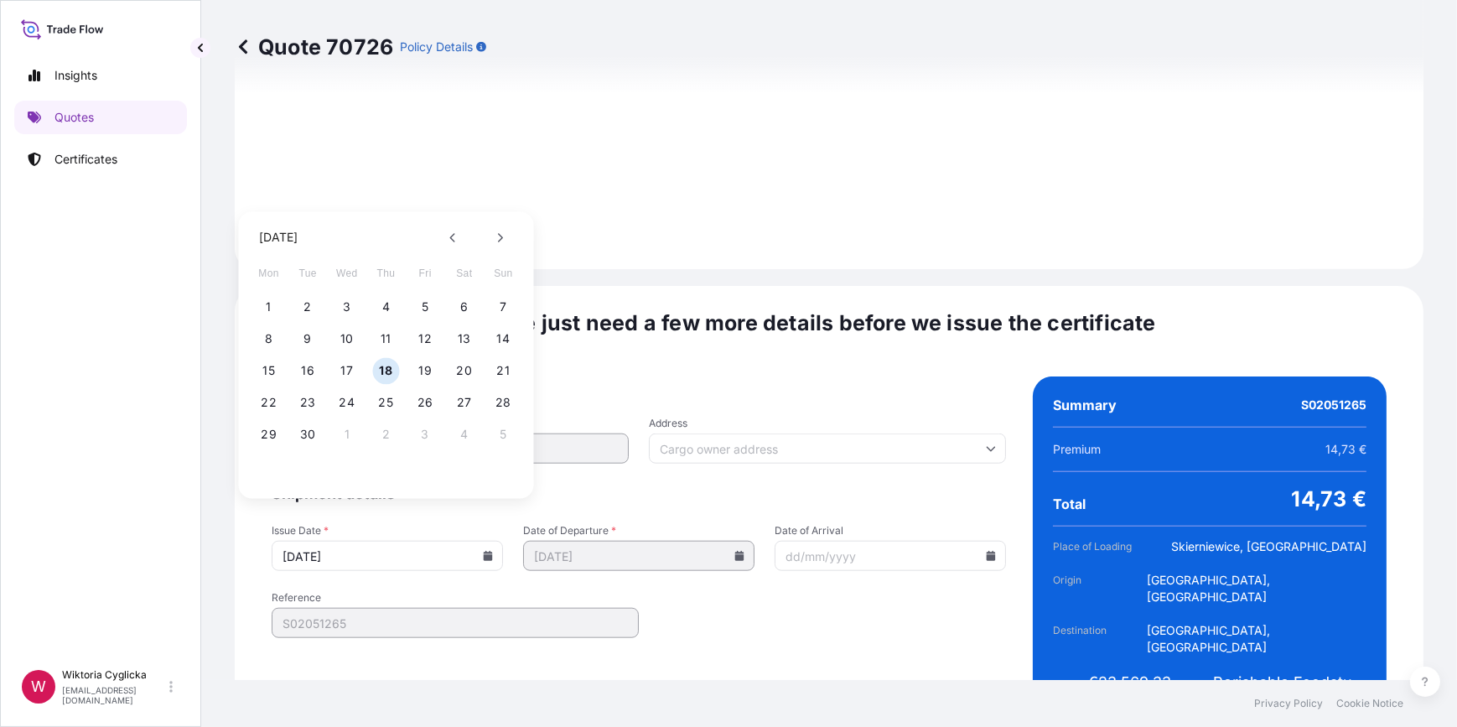
click at [291, 368] on div "15 16 17 18 19 20 21" at bounding box center [386, 371] width 268 height 30
click at [310, 368] on button "16" at bounding box center [307, 370] width 27 height 27
type input "[DATE]"
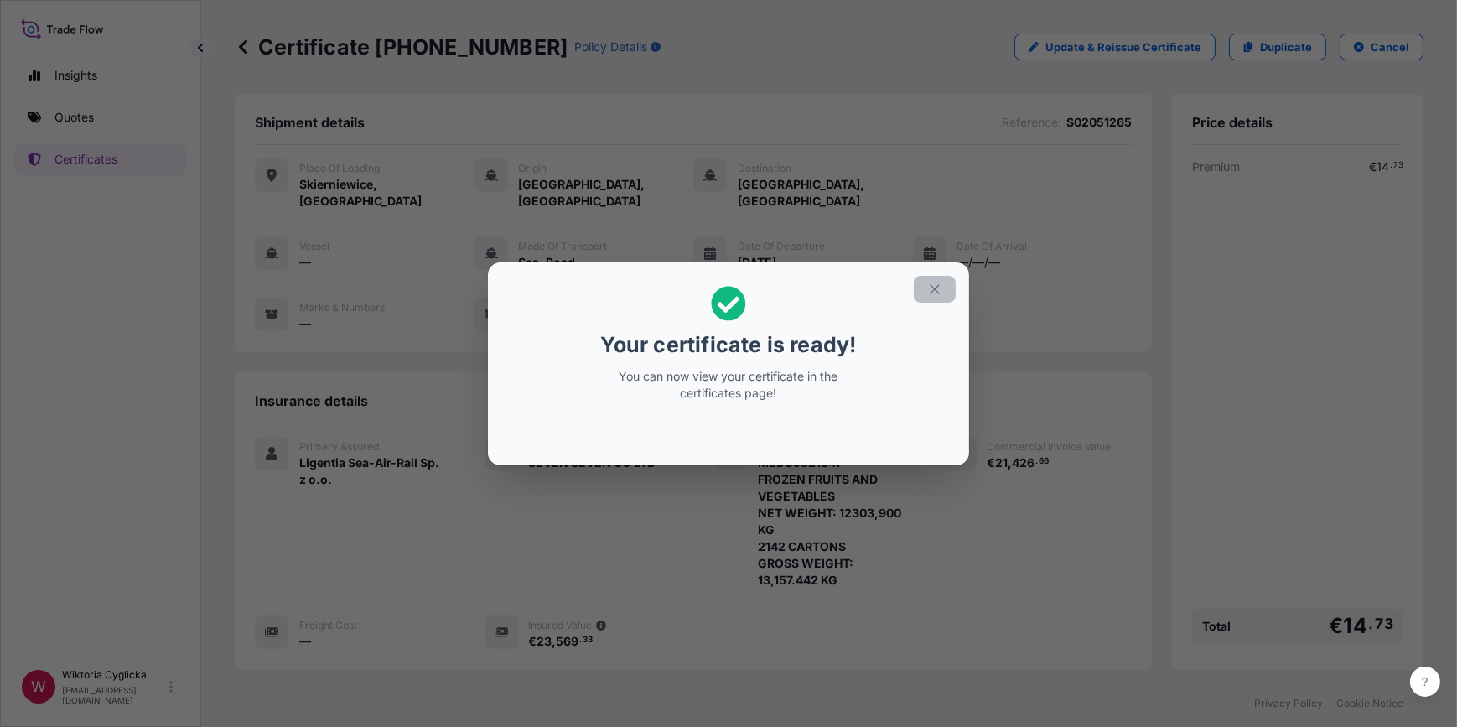
click at [939, 288] on icon "button" at bounding box center [934, 289] width 15 height 15
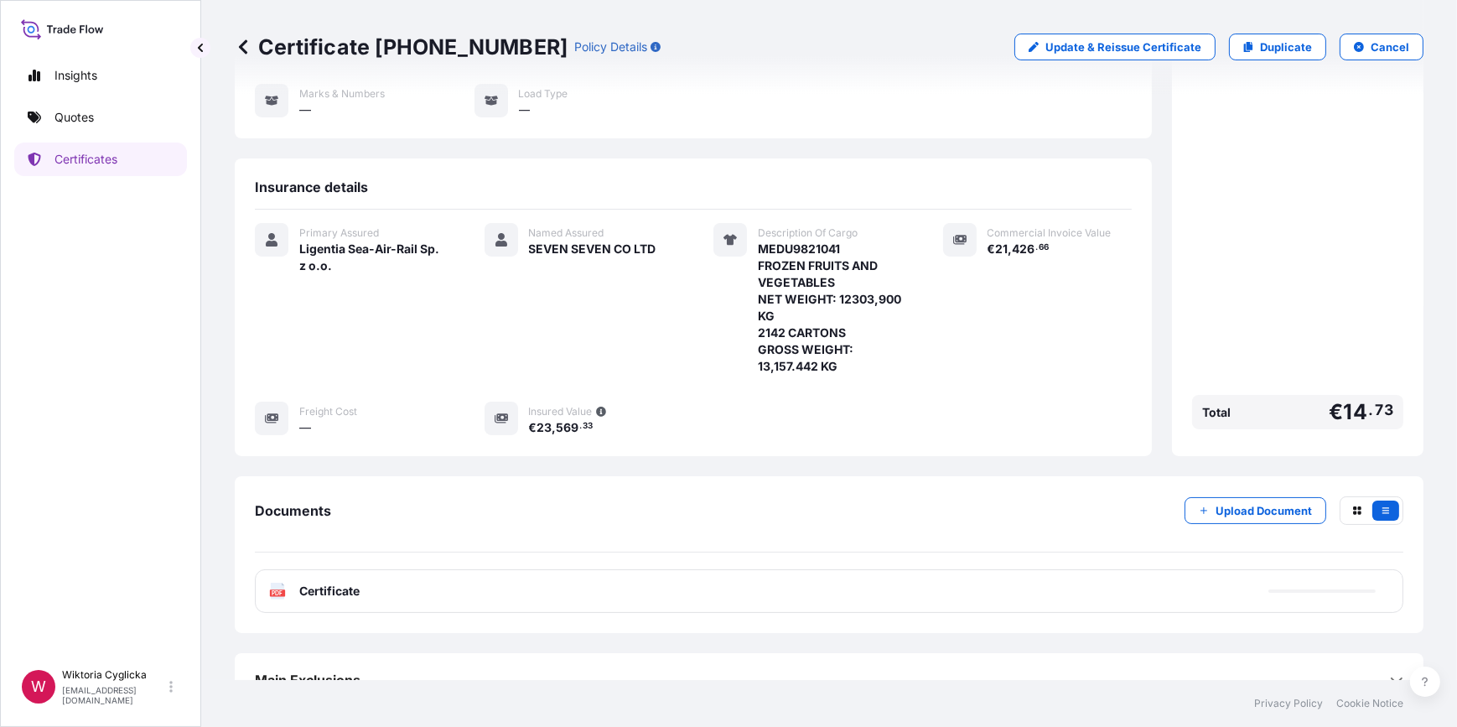
scroll to position [223, 0]
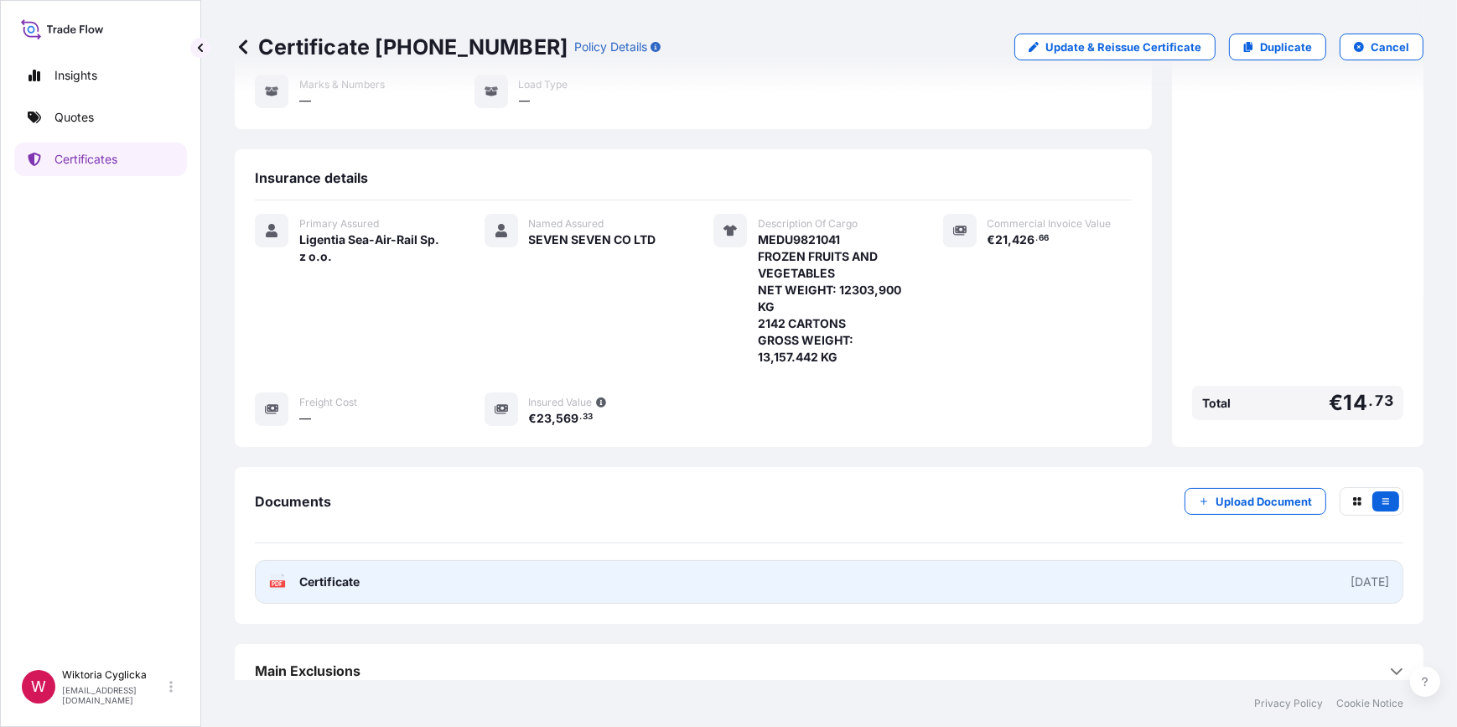
click at [467, 570] on link "PDF Certificate [DATE]" at bounding box center [829, 582] width 1149 height 44
